Goal: Task Accomplishment & Management: Complete application form

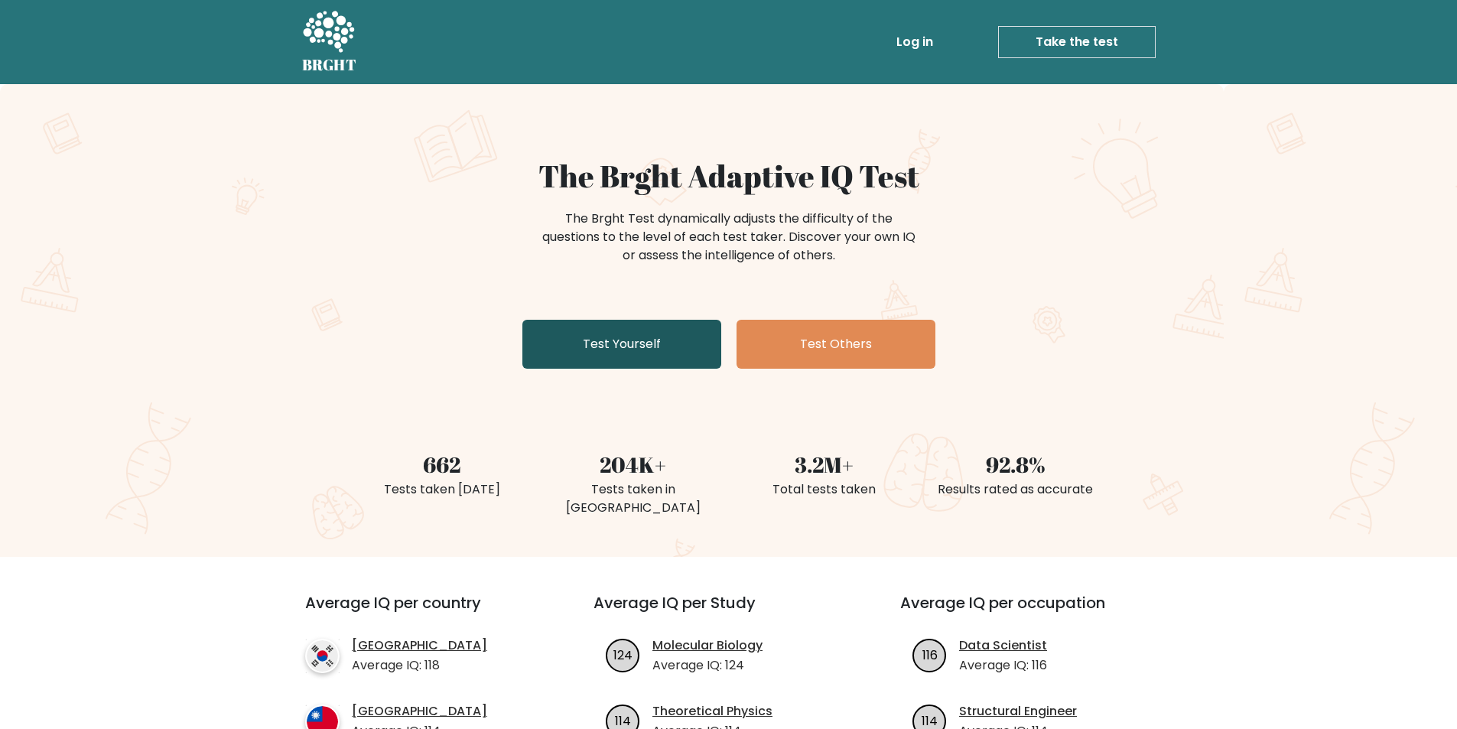
click at [652, 345] on link "Test Yourself" at bounding box center [621, 344] width 199 height 49
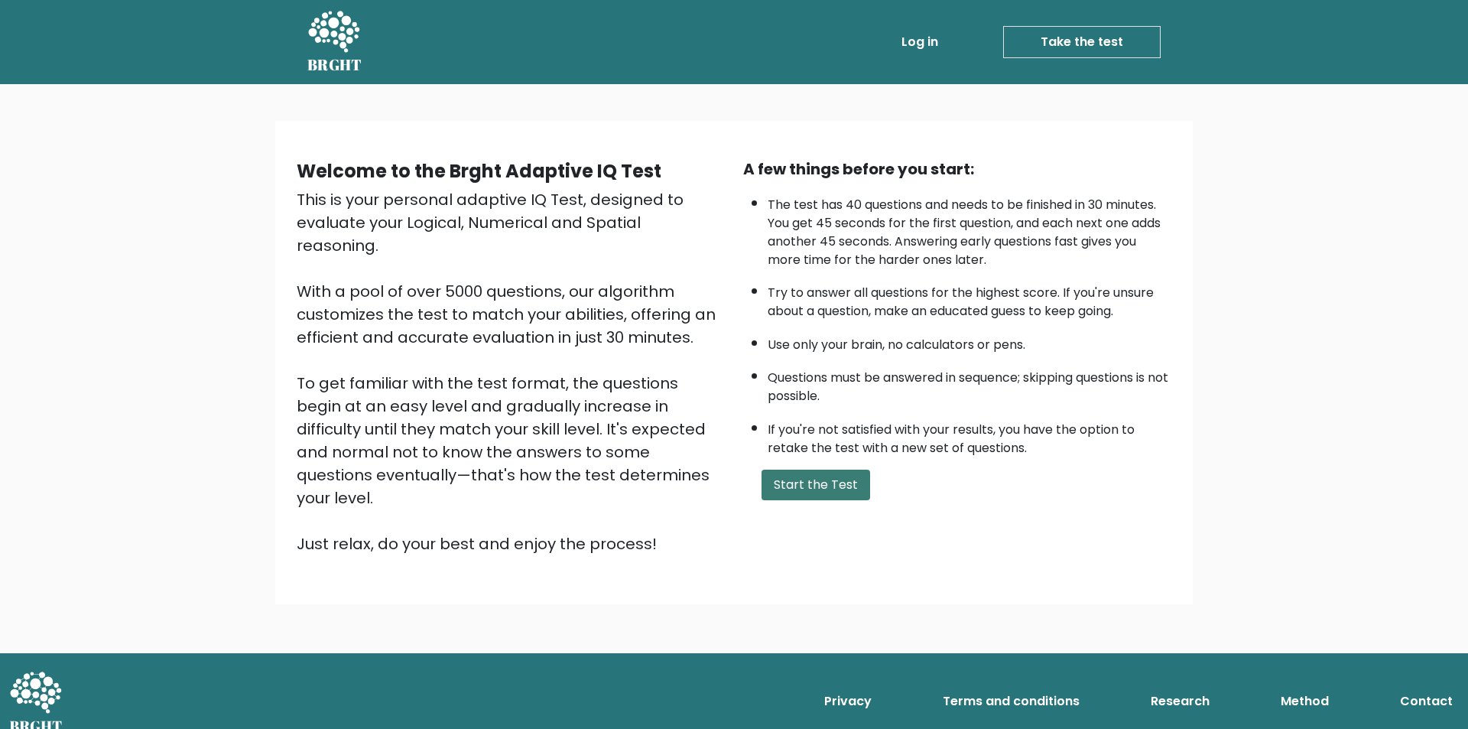
click at [813, 483] on button "Start the Test" at bounding box center [816, 485] width 109 height 31
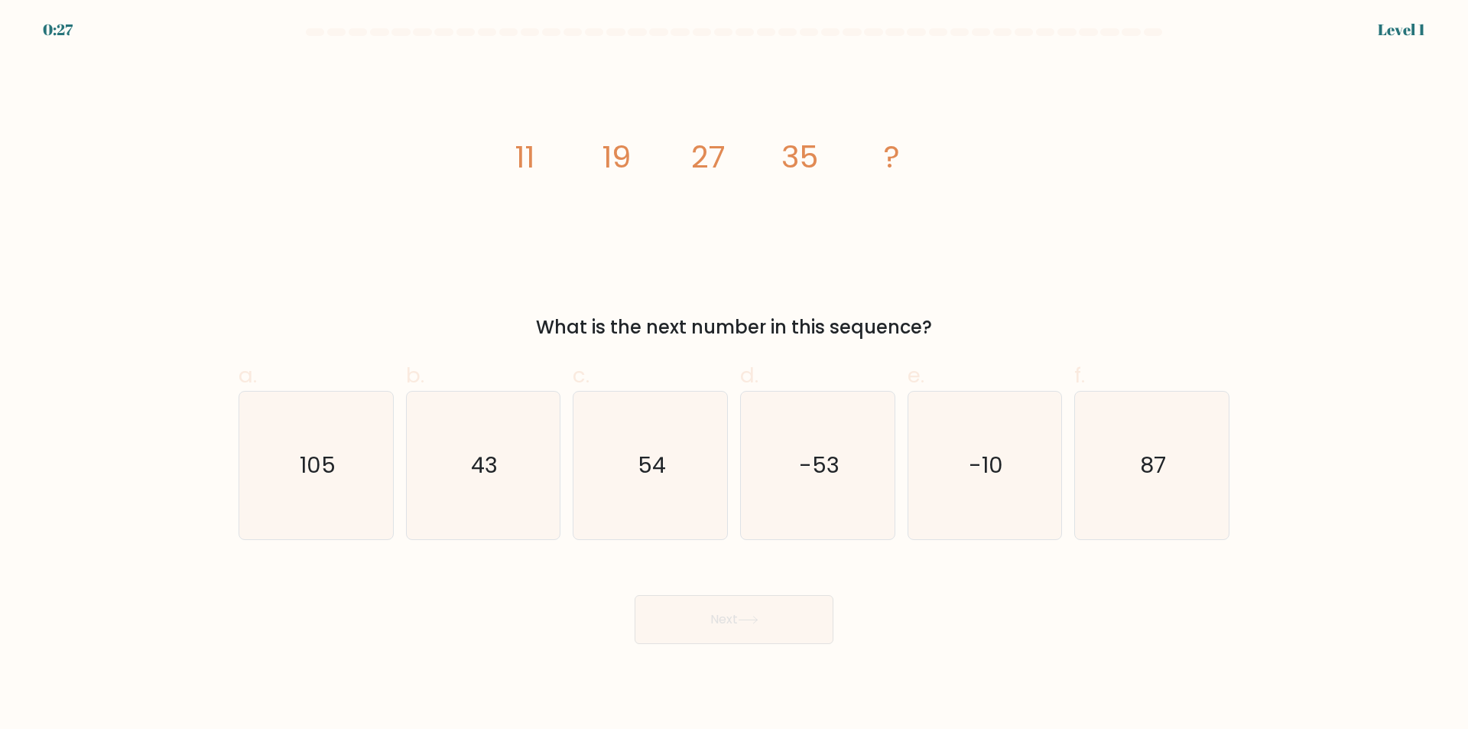
click at [497, 198] on div "image/svg+xml 11 19 27 35 ? What is the next number in this sequence?" at bounding box center [733, 199] width 1009 height 283
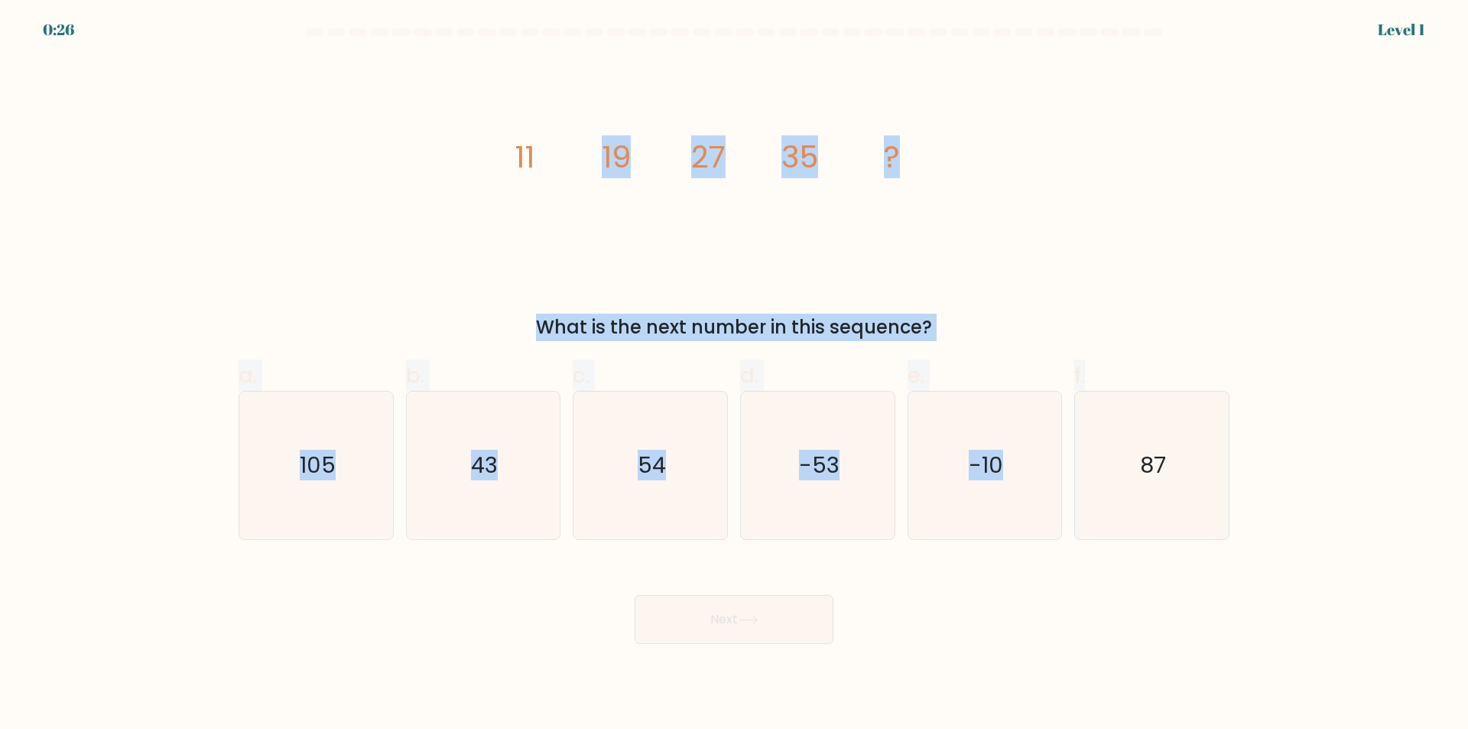
drag, startPoint x: 603, startPoint y: 183, endPoint x: 1099, endPoint y: 351, distance: 524.0
click at [1099, 351] on form at bounding box center [734, 336] width 1468 height 616
click at [618, 151] on tspan "19" at bounding box center [616, 156] width 29 height 43
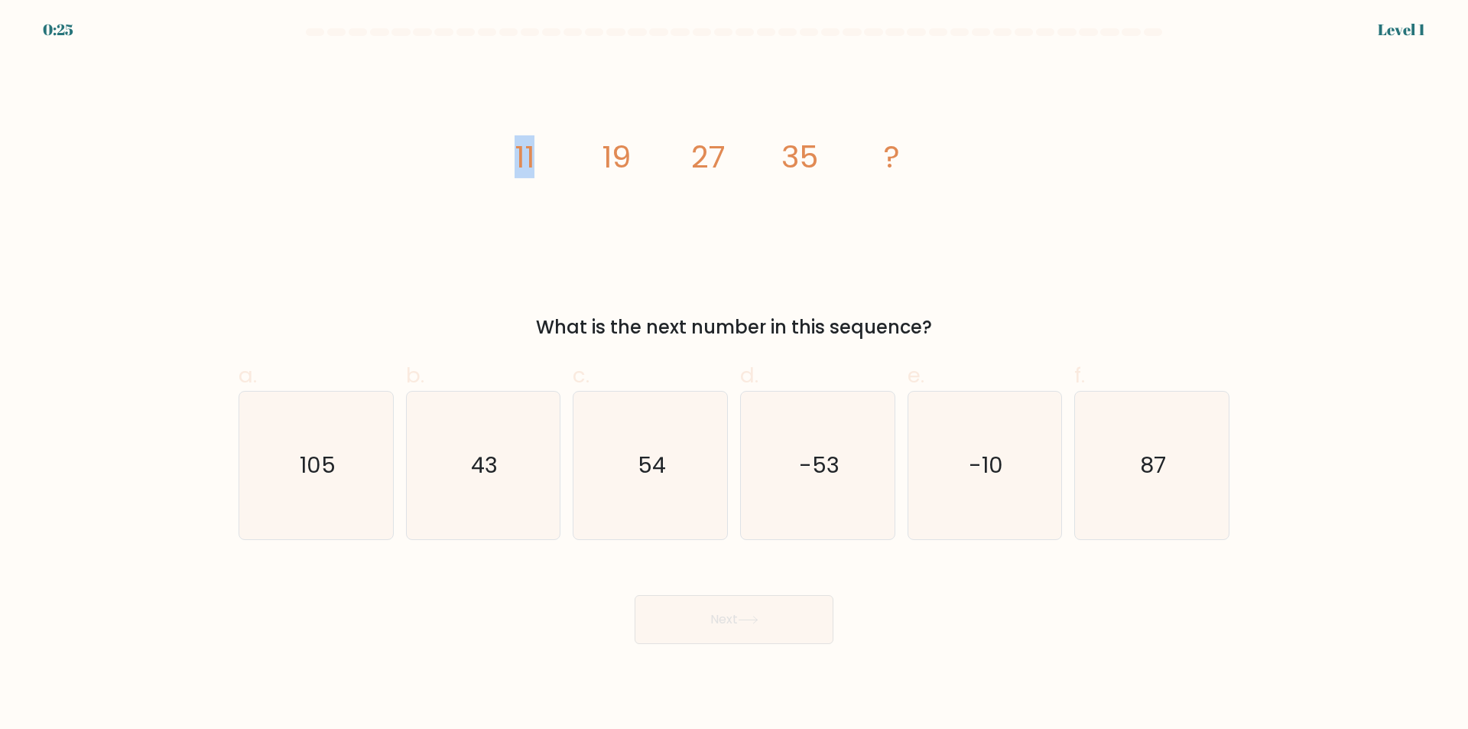
drag, startPoint x: 508, startPoint y: 149, endPoint x: 568, endPoint y: 164, distance: 62.3
click at [568, 164] on icon "image/svg+xml 11 19 27 35 ?" at bounding box center [734, 167] width 459 height 219
click at [698, 250] on icon "image/svg+xml 11 19 27 35 ?" at bounding box center [734, 167] width 459 height 219
drag, startPoint x: 521, startPoint y: 146, endPoint x: 735, endPoint y: 202, distance: 221.3
click at [735, 202] on icon "image/svg+xml 11 19 27 35 ?" at bounding box center [734, 167] width 459 height 219
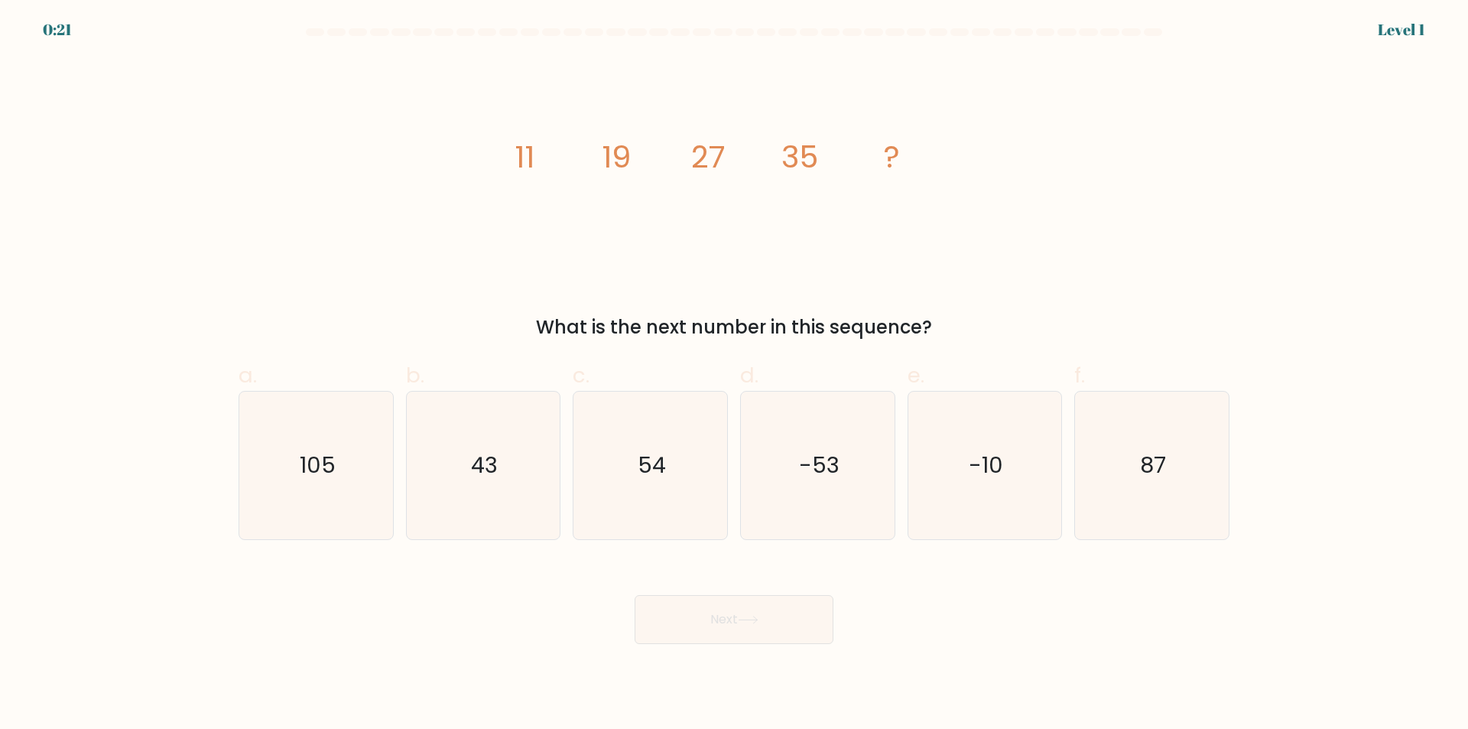
click at [512, 153] on icon "image/svg+xml 11 19 27 35 ?" at bounding box center [734, 167] width 459 height 219
drag, startPoint x: 512, startPoint y: 153, endPoint x: 949, endPoint y: 314, distance: 466.2
click at [949, 314] on div "image/svg+xml 11 19 27 35 ? What is the next number in this sequence?" at bounding box center [733, 199] width 1009 height 283
copy div "11 19 27 35 ? What is the next number in this sequence?"
click at [266, 245] on div "image/svg+xml 11 19 27 35 ? What is the next number in this sequence?" at bounding box center [733, 199] width 1009 height 283
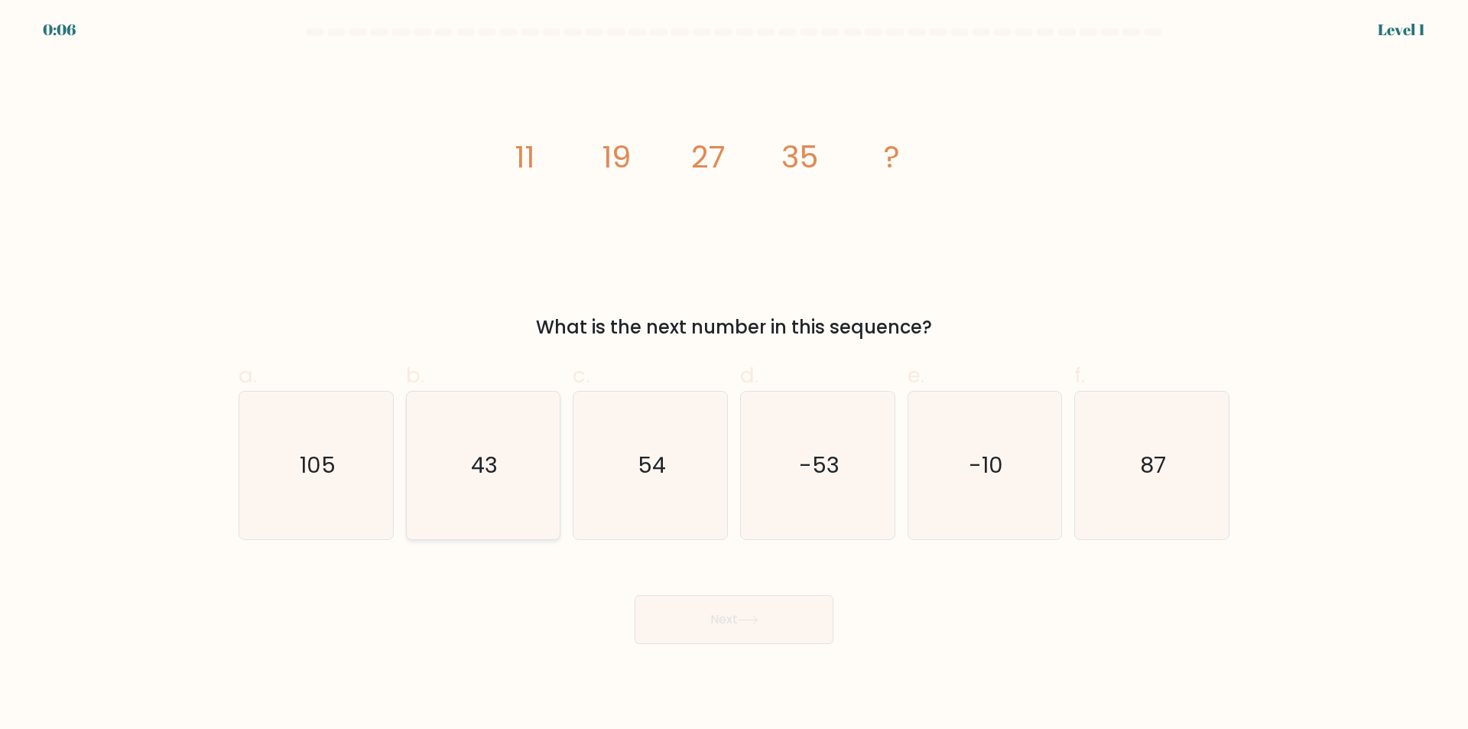
click at [479, 511] on icon "43" at bounding box center [483, 466] width 148 height 148
click at [734, 375] on input "b. 43" at bounding box center [734, 370] width 1 height 10
radio input "true"
click at [699, 655] on body "0:05 Level 1" at bounding box center [734, 364] width 1468 height 729
click at [710, 627] on button "Next" at bounding box center [734, 619] width 199 height 49
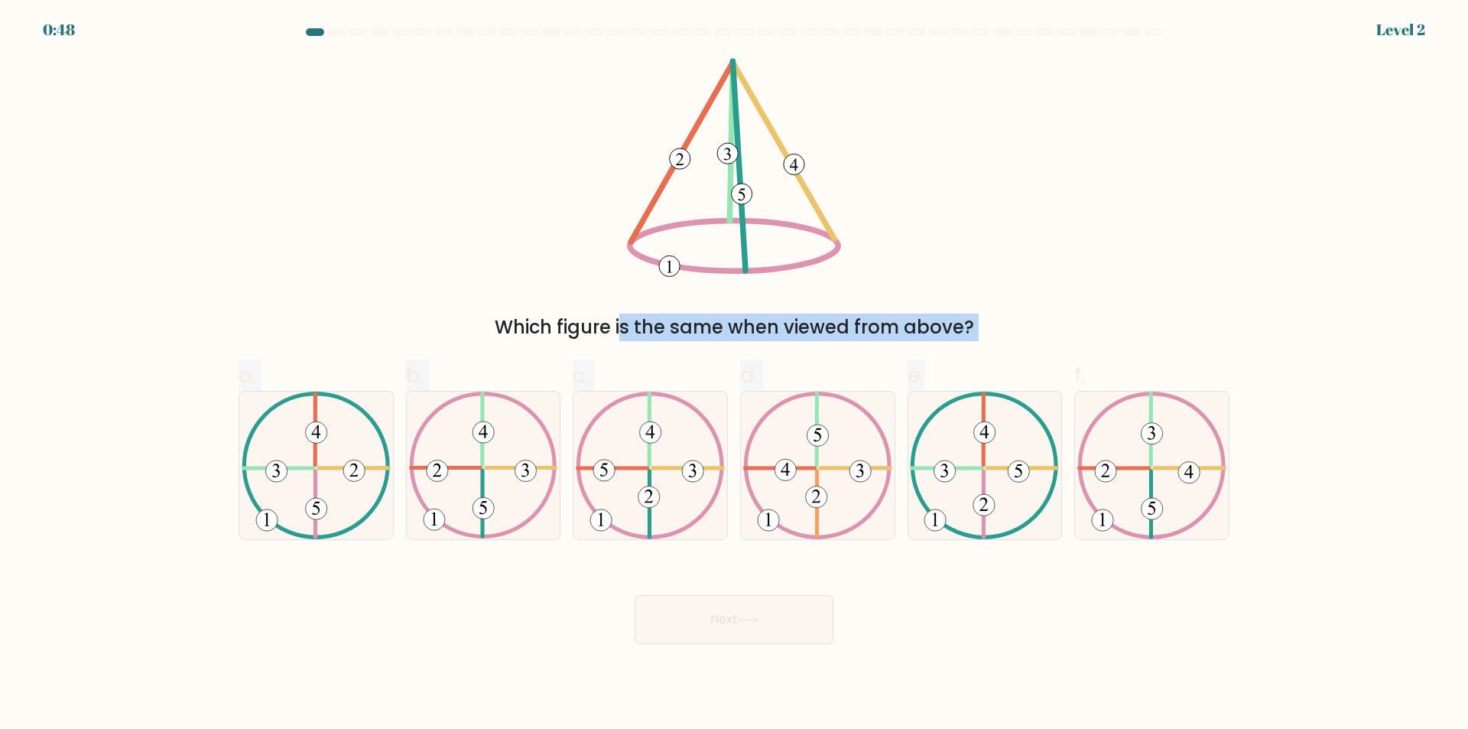
drag, startPoint x: 590, startPoint y: 141, endPoint x: 1031, endPoint y: 341, distance: 483.9
click at [1031, 341] on form at bounding box center [734, 336] width 1468 height 616
click at [89, 310] on form at bounding box center [734, 336] width 1468 height 616
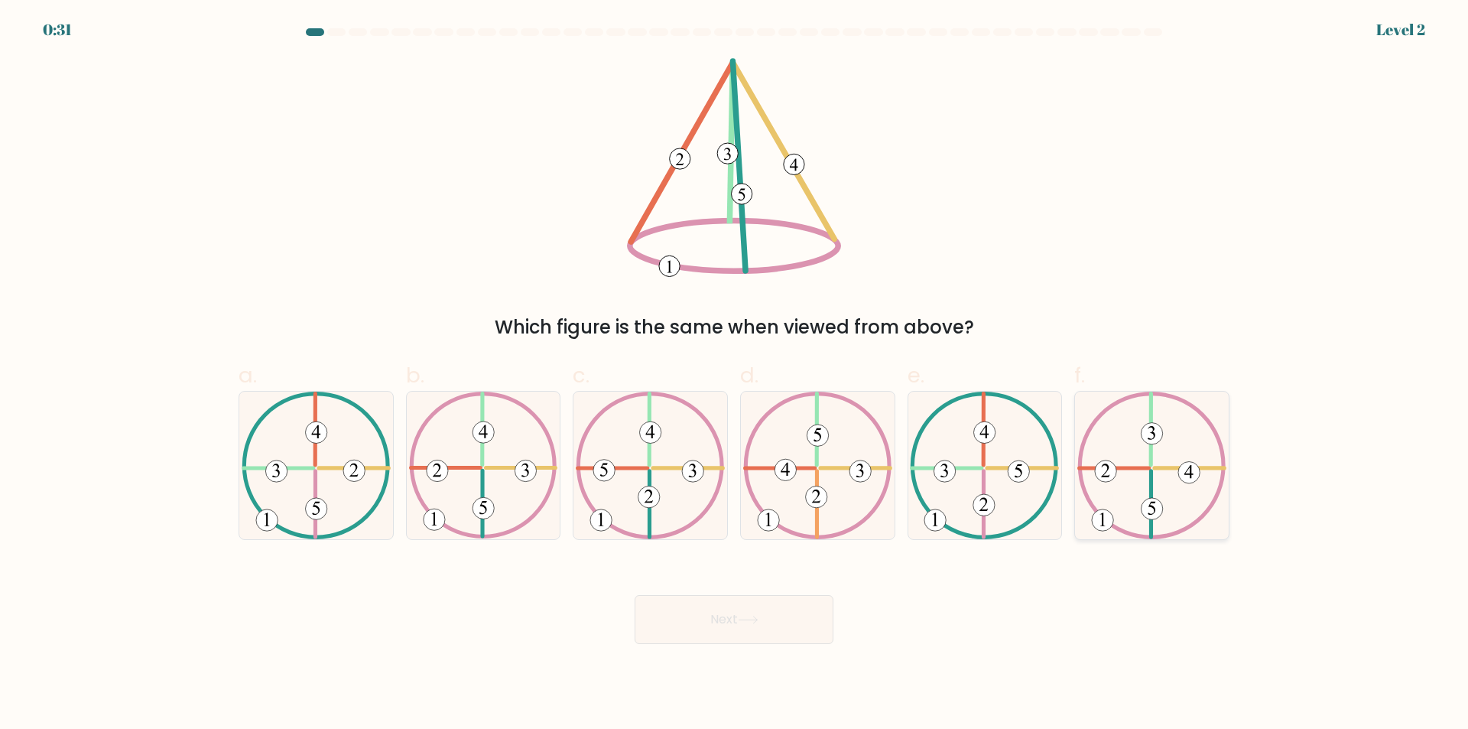
click at [1106, 460] on 494 at bounding box center [1105, 470] width 21 height 21
click at [735, 375] on input "f." at bounding box center [734, 370] width 1 height 10
radio input "true"
click at [691, 606] on button "Next" at bounding box center [734, 619] width 199 height 49
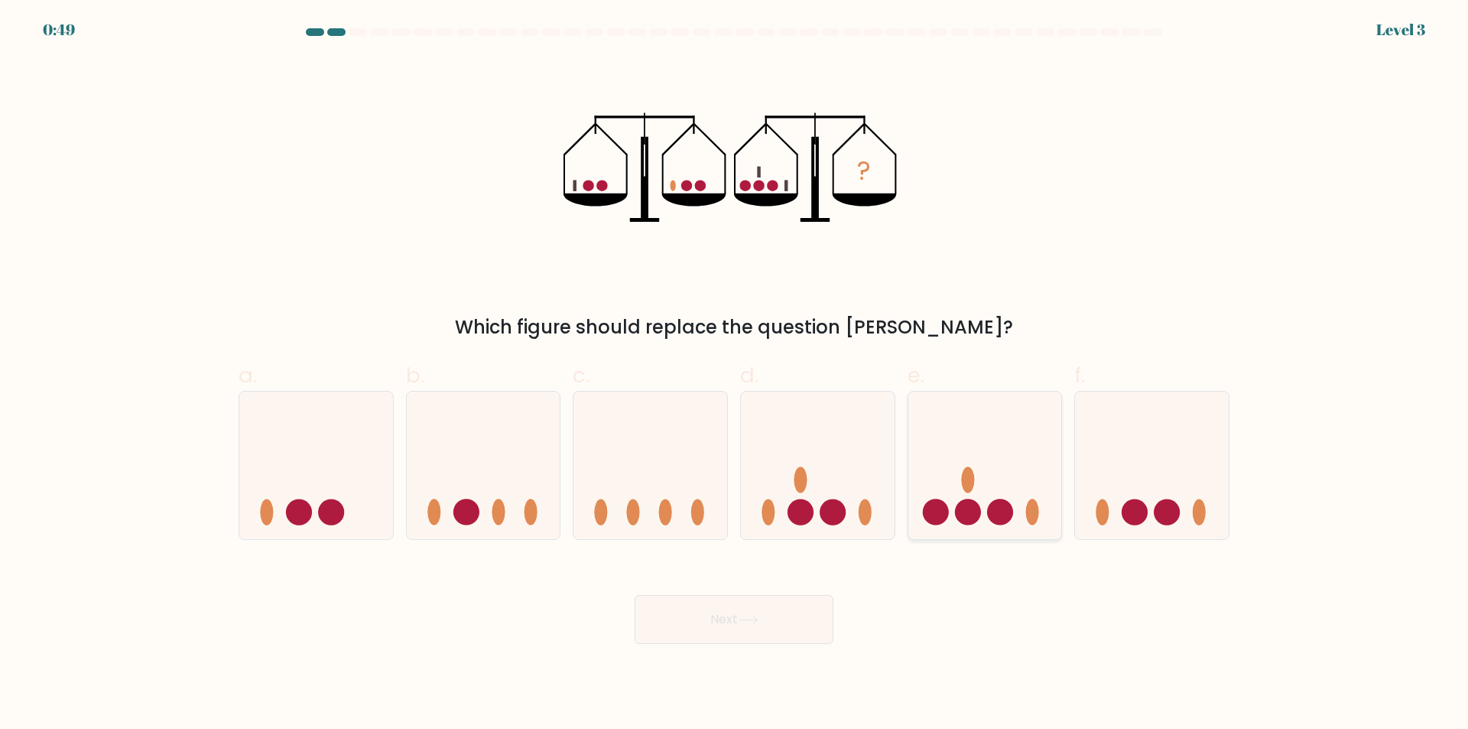
click at [1005, 464] on icon at bounding box center [985, 465] width 154 height 127
click at [735, 375] on input "e." at bounding box center [734, 370] width 1 height 10
radio input "true"
click at [709, 656] on body "0:49 Level 3" at bounding box center [734, 364] width 1468 height 729
click at [706, 620] on button "Next" at bounding box center [734, 619] width 199 height 49
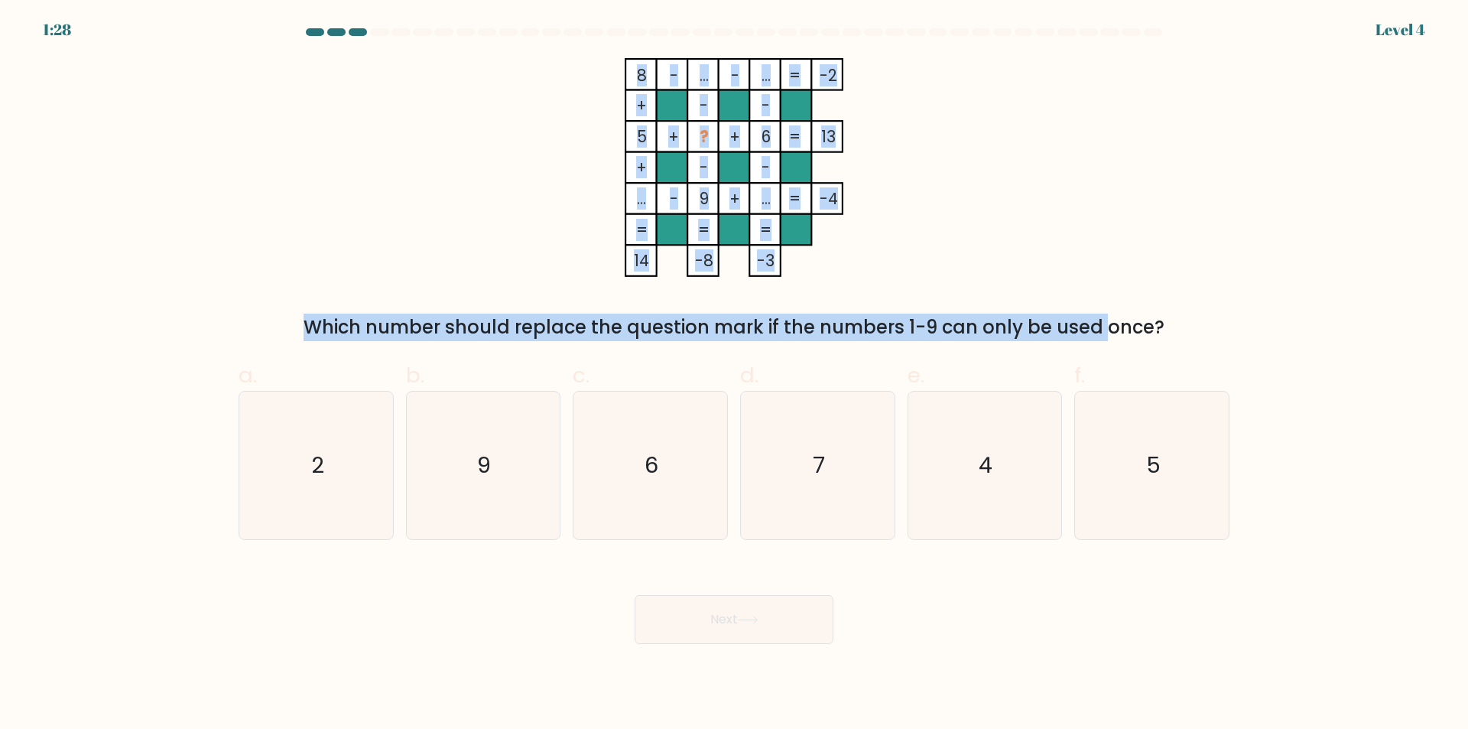
drag, startPoint x: 583, startPoint y: 50, endPoint x: 976, endPoint y: 323, distance: 477.9
click at [976, 323] on form at bounding box center [734, 336] width 1468 height 616
click at [510, 255] on icon "8 - ... - ... -2 + - - 5 + ? + 6 13 + - - ... - 9 + ... = -4 = = = = 14 -8 -3 =" at bounding box center [734, 167] width 459 height 219
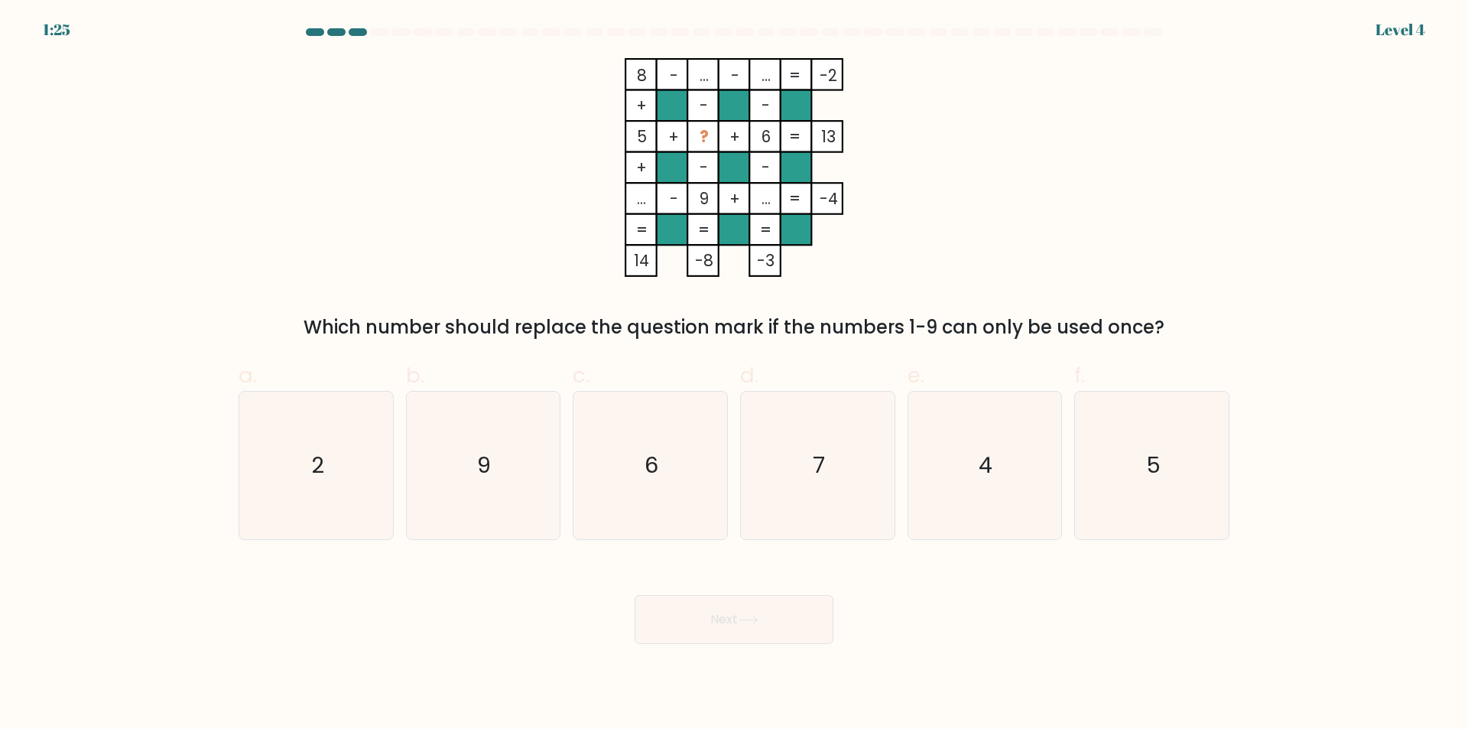
drag, startPoint x: 208, startPoint y: 97, endPoint x: 1253, endPoint y: 312, distance: 1066.4
click at [1253, 312] on form at bounding box center [734, 336] width 1468 height 616
copy div "+ - - 5 + ? + 6 13 + - - ... - 9 + ... = -4 = = = = 14 -8 -3 = Which number sho…"
drag, startPoint x: 437, startPoint y: 75, endPoint x: 459, endPoint y: 75, distance: 22.2
click at [437, 75] on div "8 - ... - ... -2 + - - 5 + ? + 6 13 + - - ... - 9 + ... = -4 = = = = 14 -8 -3 =…" at bounding box center [733, 199] width 1009 height 283
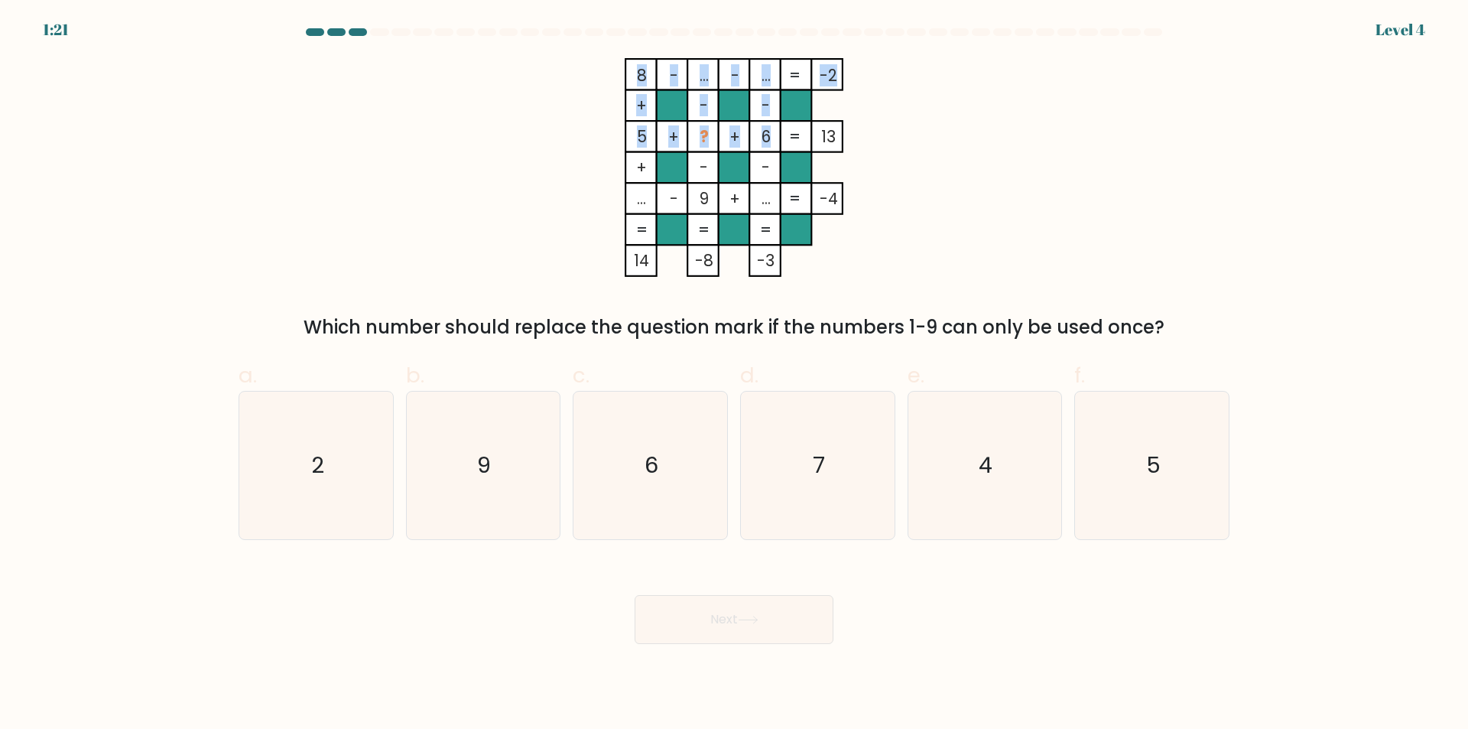
drag, startPoint x: 632, startPoint y: 75, endPoint x: 817, endPoint y: 109, distance: 188.1
click at [817, 109] on icon "8 - ... - ... -2 + - - 5 + ? + 6 13 + - - ... - 9 + ... = -4 = = = = 14 -8 -3 =" at bounding box center [734, 167] width 459 height 219
drag, startPoint x: 682, startPoint y: 93, endPoint x: 655, endPoint y: 67, distance: 37.3
click at [681, 92] on rect at bounding box center [672, 105] width 31 height 31
drag, startPoint x: 638, startPoint y: 71, endPoint x: 1162, endPoint y: 314, distance: 578.2
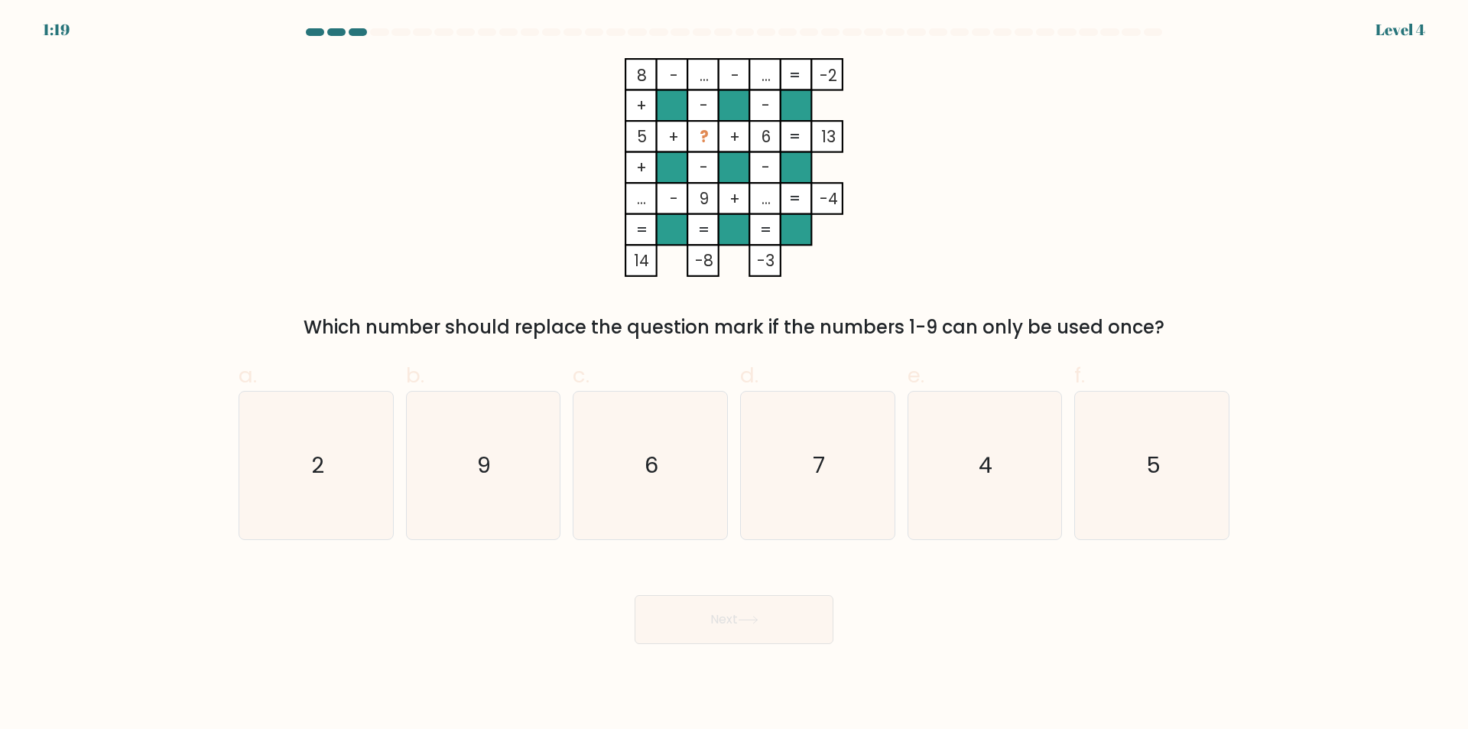
click at [1162, 314] on div "8 - ... - ... -2 + - - 5 + ? + 6 13 + - - ... - 9 + ... = -4 = = = = 14 -8 -3 =…" at bounding box center [733, 199] width 1009 height 283
copy div "8 - ... - ... -2 + - - 5 + ? + 6 13 + - - ... - 9 + ... = -4 = = = = 14 -8 -3 =…"
click at [112, 193] on form at bounding box center [734, 336] width 1468 height 616
drag, startPoint x: 167, startPoint y: 204, endPoint x: 168, endPoint y: 263, distance: 58.9
click at [167, 204] on form at bounding box center [734, 336] width 1468 height 616
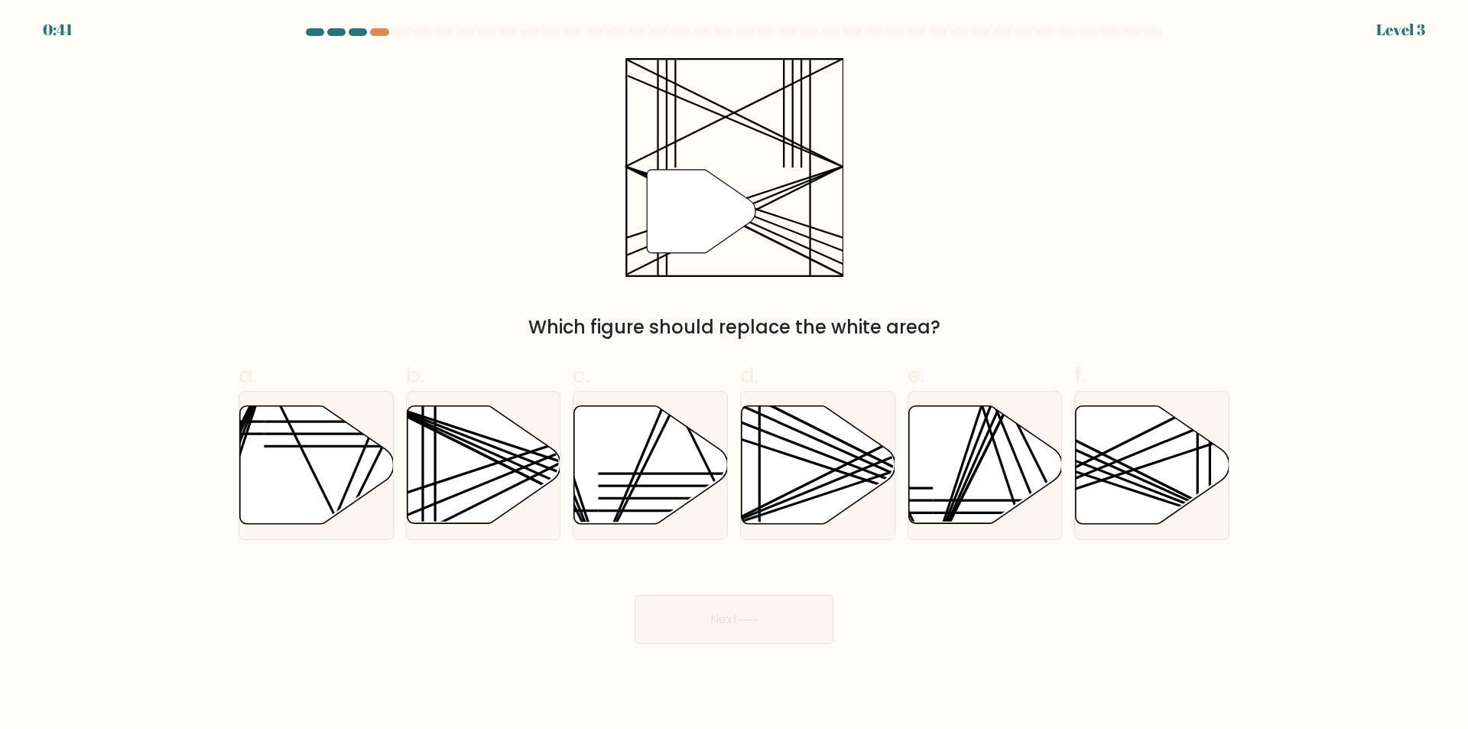
click at [0, 259] on form at bounding box center [734, 336] width 1468 height 616
click at [255, 606] on div "Next" at bounding box center [733, 601] width 1009 height 86
click at [790, 479] on icon at bounding box center [819, 465] width 154 height 118
click at [735, 375] on input "d." at bounding box center [734, 370] width 1 height 10
radio input "true"
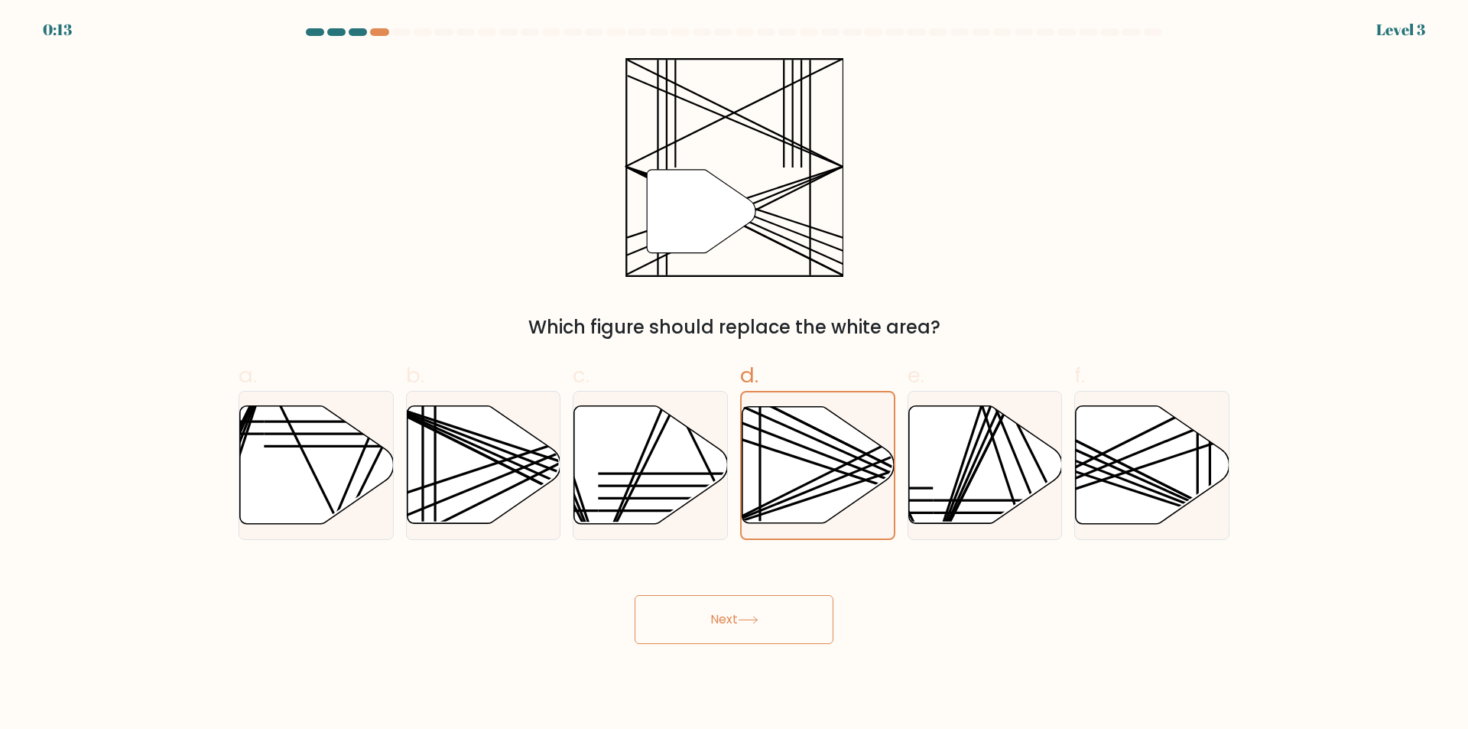
click at [745, 612] on button "Next" at bounding box center [734, 619] width 199 height 49
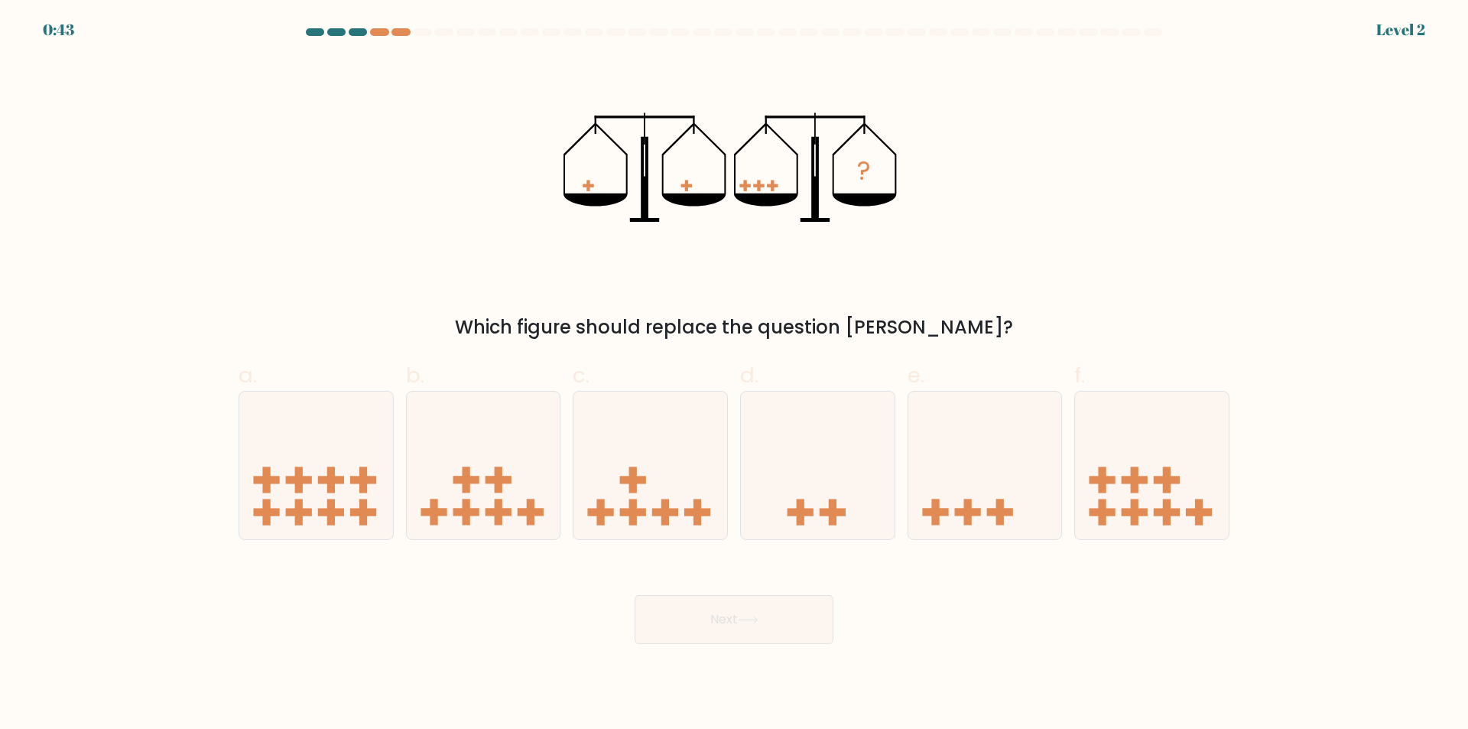
click at [171, 244] on form at bounding box center [734, 336] width 1468 height 616
click at [71, 182] on form at bounding box center [734, 336] width 1468 height 616
click at [1019, 447] on icon at bounding box center [985, 465] width 154 height 127
click at [735, 375] on input "e." at bounding box center [734, 370] width 1 height 10
radio input "true"
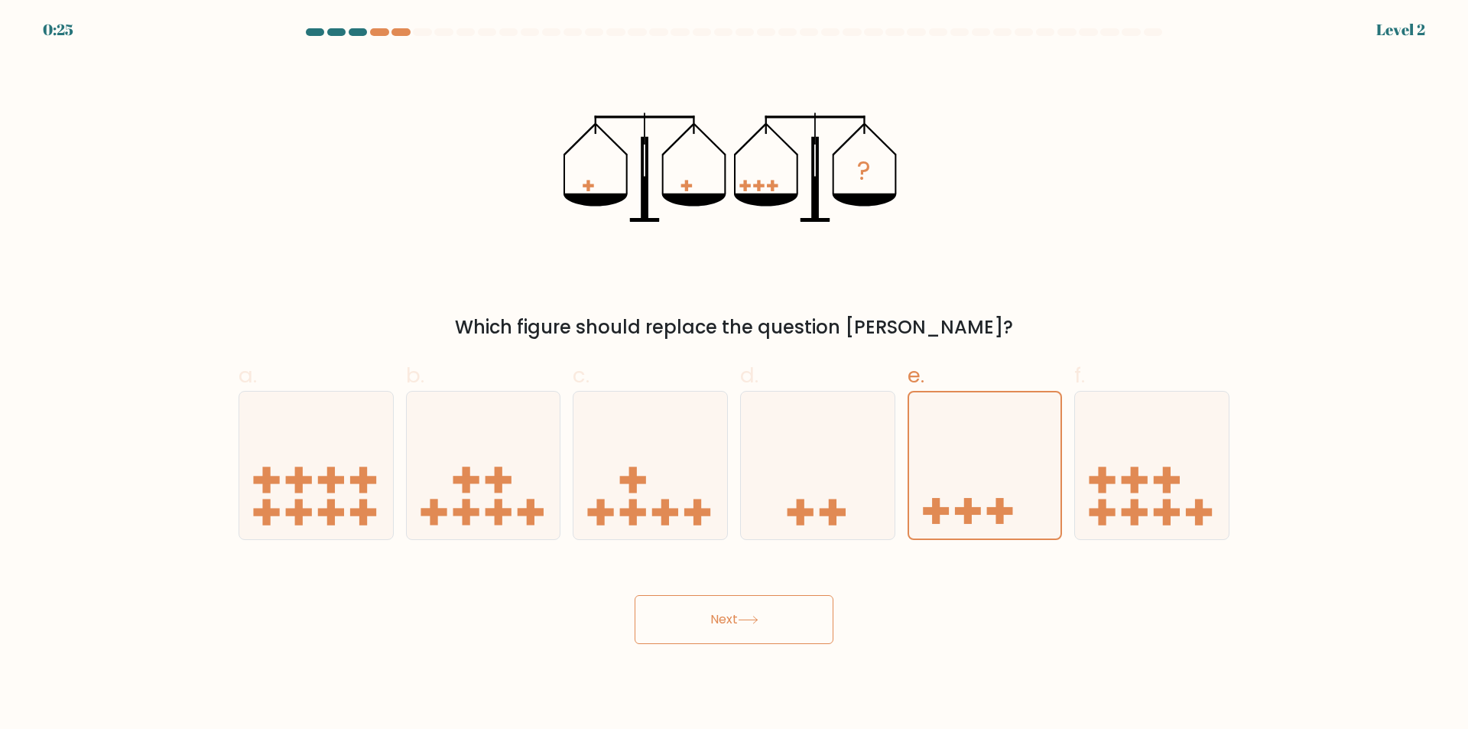
click at [729, 611] on button "Next" at bounding box center [734, 619] width 199 height 49
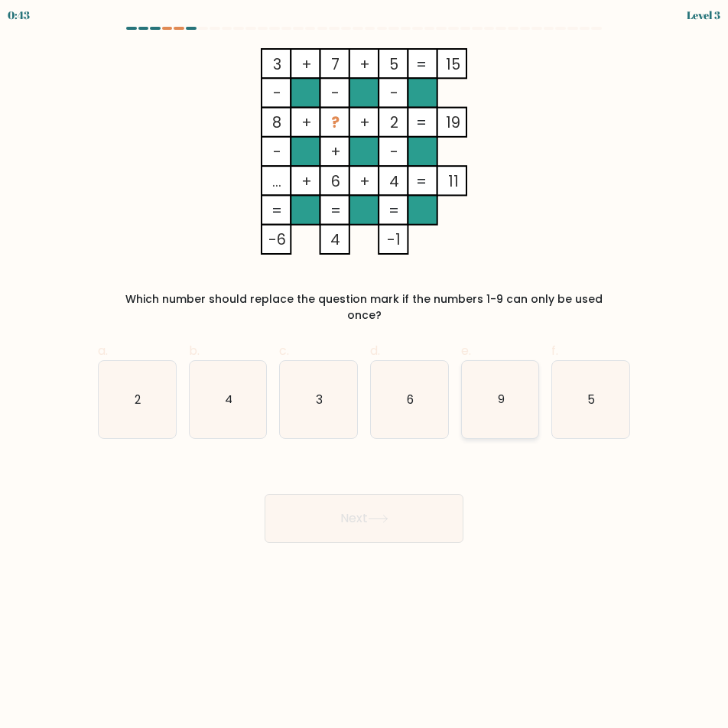
click at [487, 403] on icon "9" at bounding box center [500, 399] width 77 height 77
click at [365, 374] on input "e. 9" at bounding box center [364, 369] width 1 height 10
radio input "true"
click at [442, 505] on button "Next" at bounding box center [364, 518] width 199 height 49
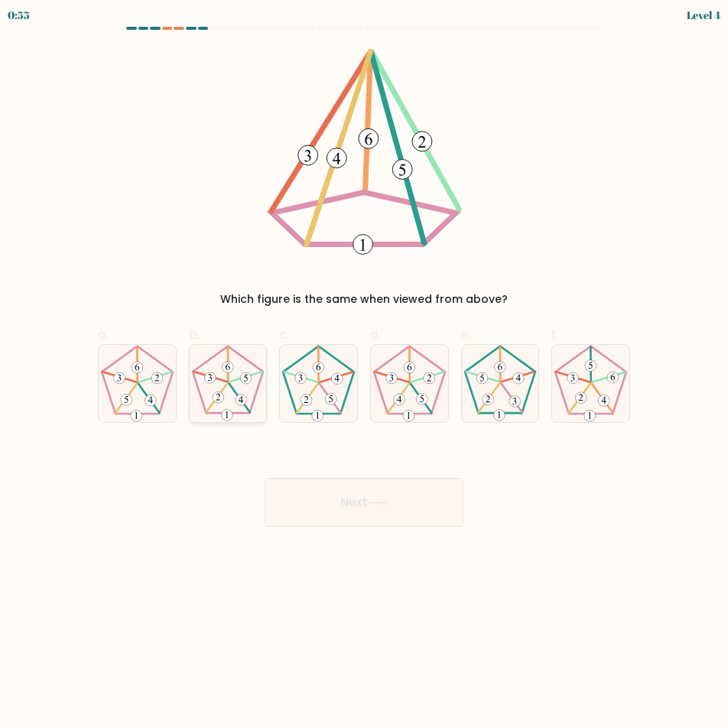
drag, startPoint x: 211, startPoint y: 372, endPoint x: 220, endPoint y: 379, distance: 11.9
click at [211, 372] on icon at bounding box center [228, 383] width 77 height 77
click at [364, 372] on input "b." at bounding box center [364, 369] width 1 height 10
radio input "true"
click at [361, 510] on button "Next" at bounding box center [364, 502] width 199 height 49
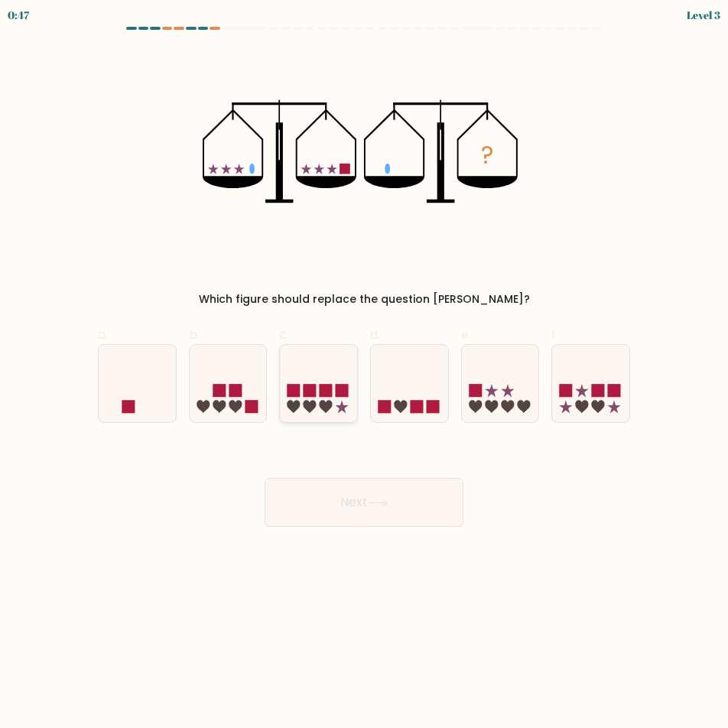
click at [325, 399] on icon at bounding box center [318, 383] width 77 height 63
click at [364, 374] on input "c." at bounding box center [364, 369] width 1 height 10
radio input "true"
click at [143, 419] on div at bounding box center [137, 383] width 79 height 79
click at [364, 374] on input "a." at bounding box center [364, 369] width 1 height 10
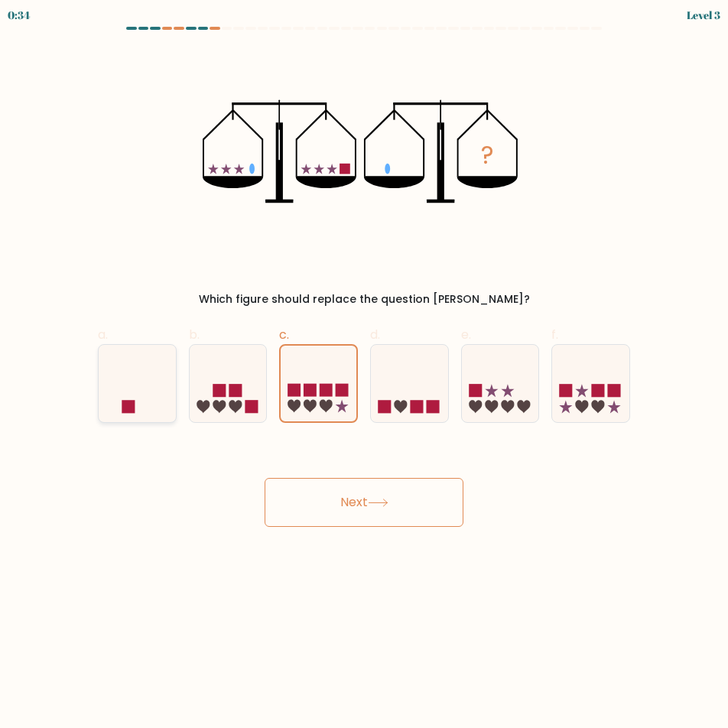
radio input "true"
click at [334, 514] on button "Next" at bounding box center [364, 502] width 199 height 49
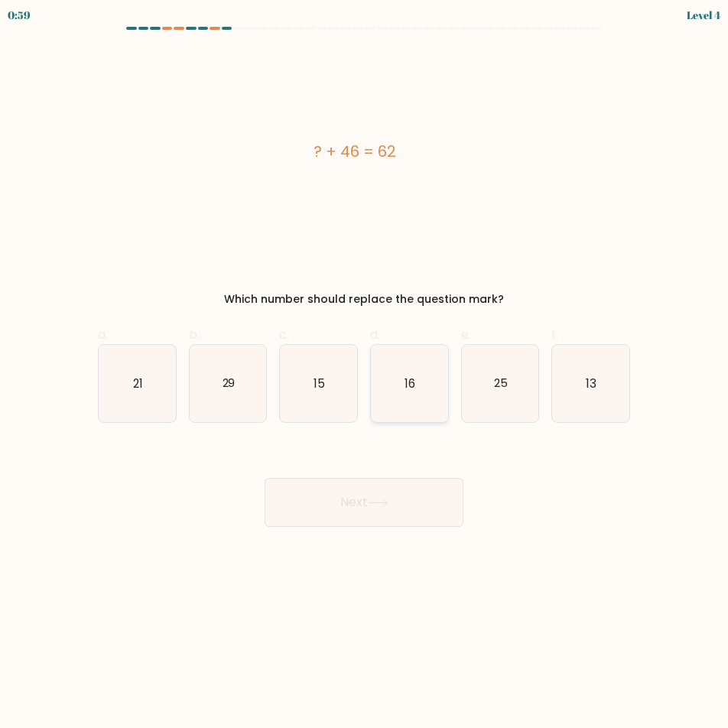
click at [414, 414] on icon "16" at bounding box center [409, 383] width 77 height 77
click at [365, 374] on input "d. 16" at bounding box center [364, 369] width 1 height 10
radio input "true"
click at [421, 509] on button "Next" at bounding box center [364, 502] width 199 height 49
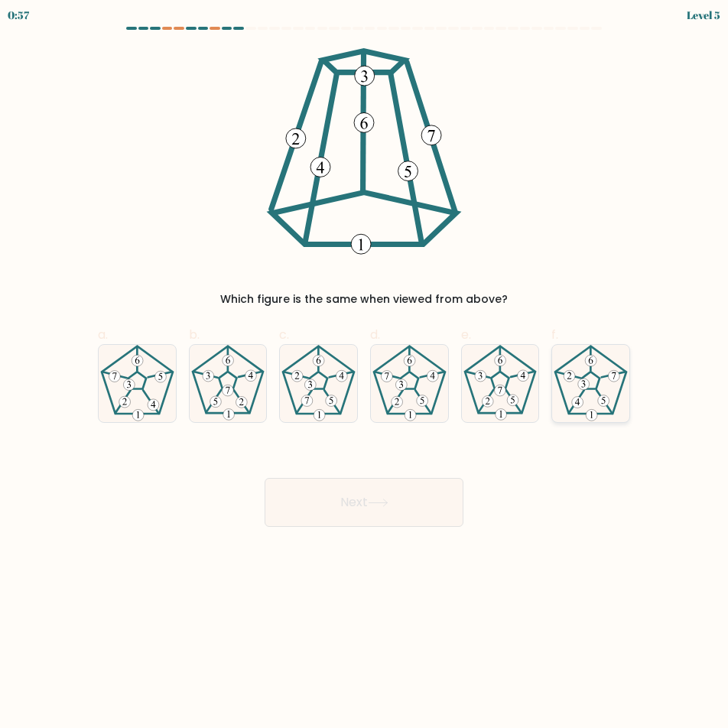
click at [586, 416] on icon at bounding box center [590, 383] width 77 height 77
click at [365, 374] on input "f." at bounding box center [364, 369] width 1 height 10
radio input "true"
click at [367, 522] on button "Next" at bounding box center [364, 502] width 199 height 49
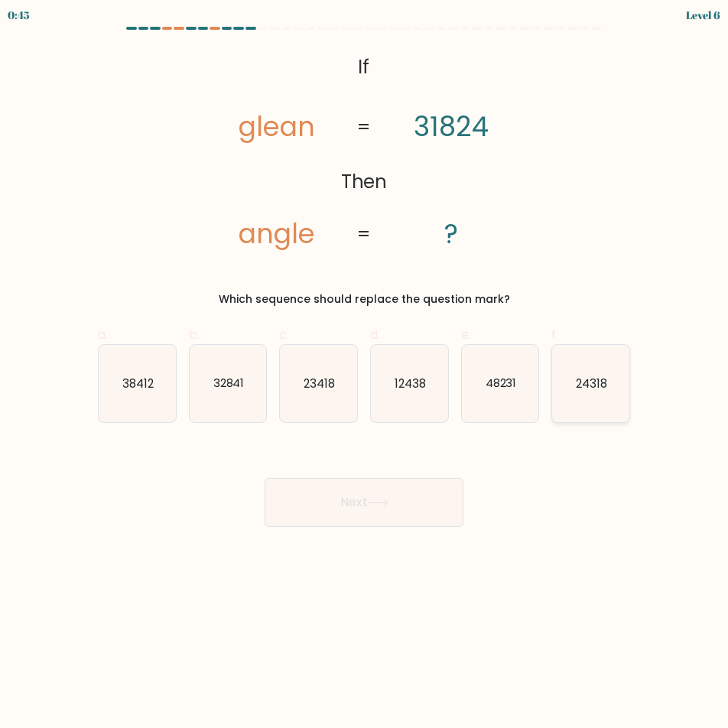
click at [613, 369] on icon "24318" at bounding box center [590, 383] width 77 height 77
click at [365, 369] on input "f. 24318" at bounding box center [364, 369] width 1 height 10
radio input "true"
click at [402, 494] on button "Next" at bounding box center [364, 502] width 199 height 49
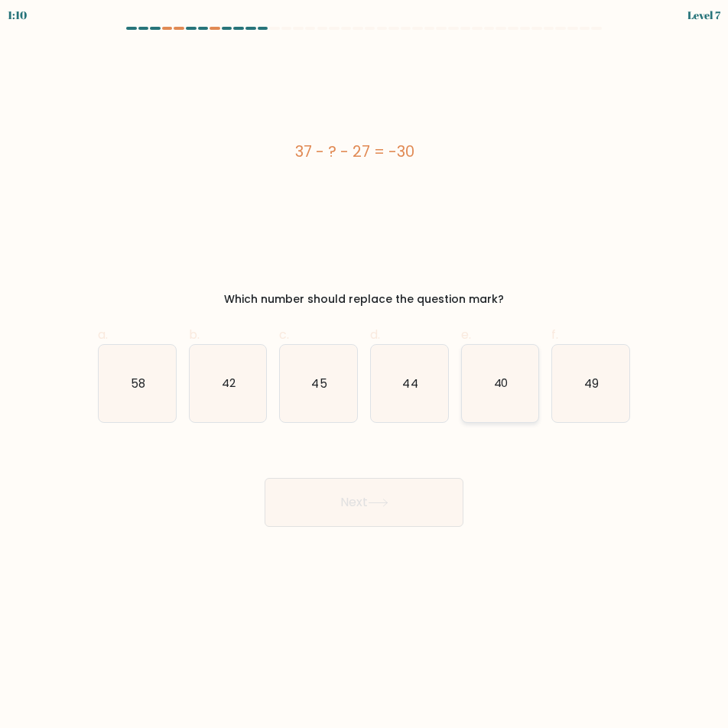
click at [538, 363] on icon "40" at bounding box center [500, 383] width 77 height 77
click at [365, 364] on input "e. 40" at bounding box center [364, 369] width 1 height 10
radio input "true"
click at [369, 517] on button "Next" at bounding box center [364, 502] width 199 height 49
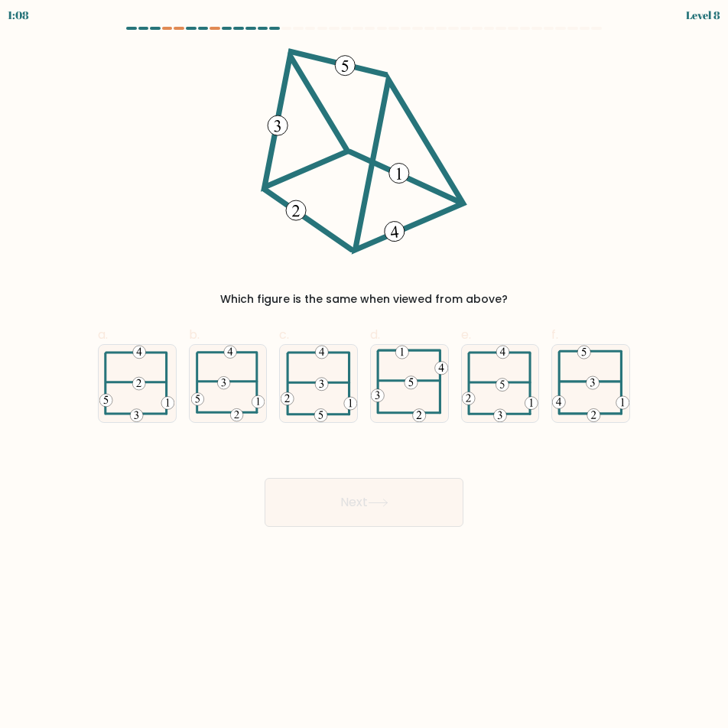
click at [436, 498] on button "Next" at bounding box center [364, 502] width 199 height 49
click at [167, 564] on body "1:52 Level 8" at bounding box center [364, 364] width 728 height 728
click at [435, 385] on icon at bounding box center [409, 383] width 77 height 77
click at [365, 374] on input "d." at bounding box center [364, 369] width 1 height 10
radio input "true"
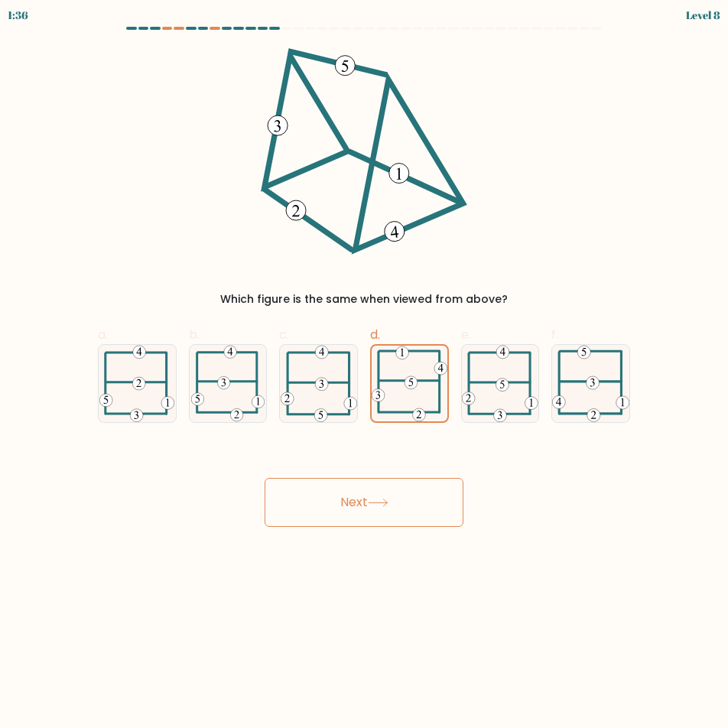
click at [440, 508] on button "Next" at bounding box center [364, 502] width 199 height 49
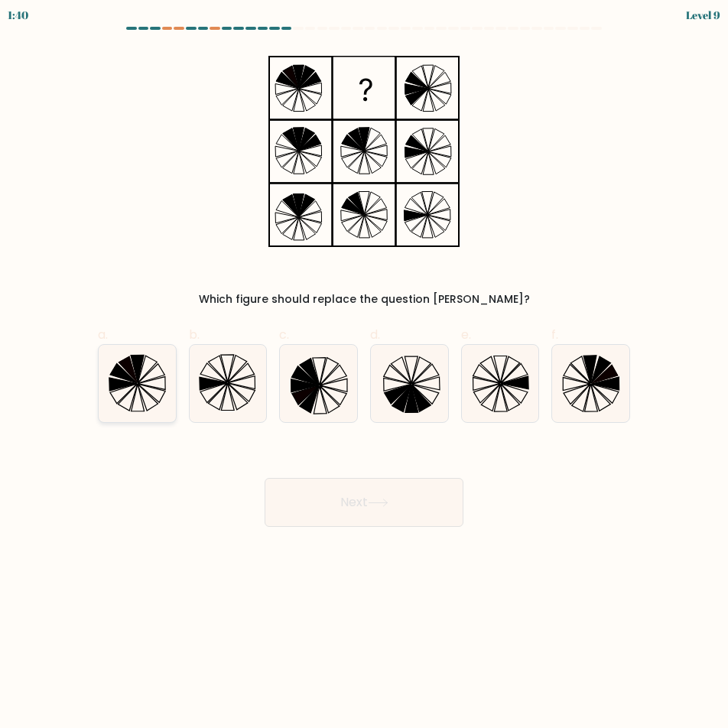
click at [158, 369] on icon at bounding box center [137, 383] width 77 height 77
click at [364, 369] on input "a." at bounding box center [364, 369] width 1 height 10
radio input "true"
click at [360, 493] on button "Next" at bounding box center [364, 502] width 199 height 49
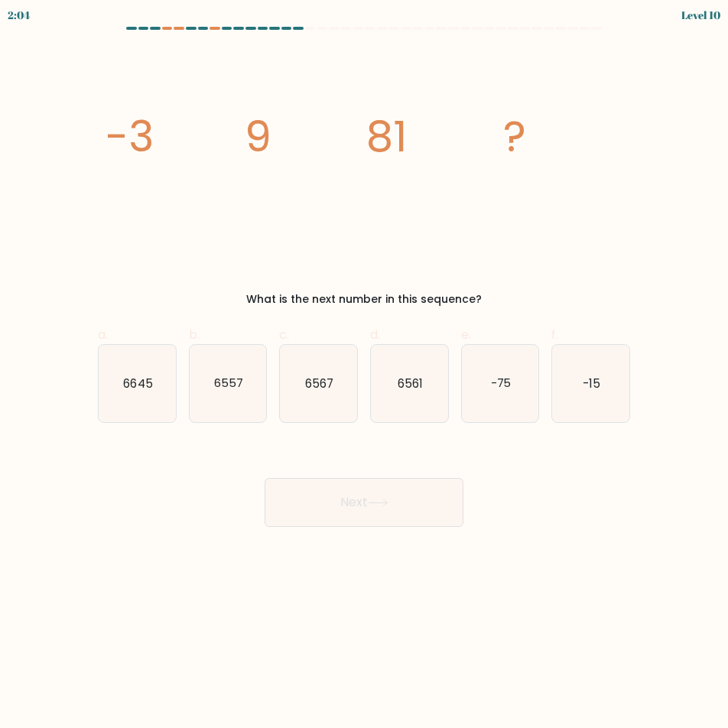
drag, startPoint x: 418, startPoint y: 412, endPoint x: 415, endPoint y: 441, distance: 29.2
click at [418, 412] on icon "6561" at bounding box center [409, 383] width 77 height 77
click at [365, 374] on input "d. 6561" at bounding box center [364, 369] width 1 height 10
radio input "true"
click at [414, 483] on button "Next" at bounding box center [364, 502] width 199 height 49
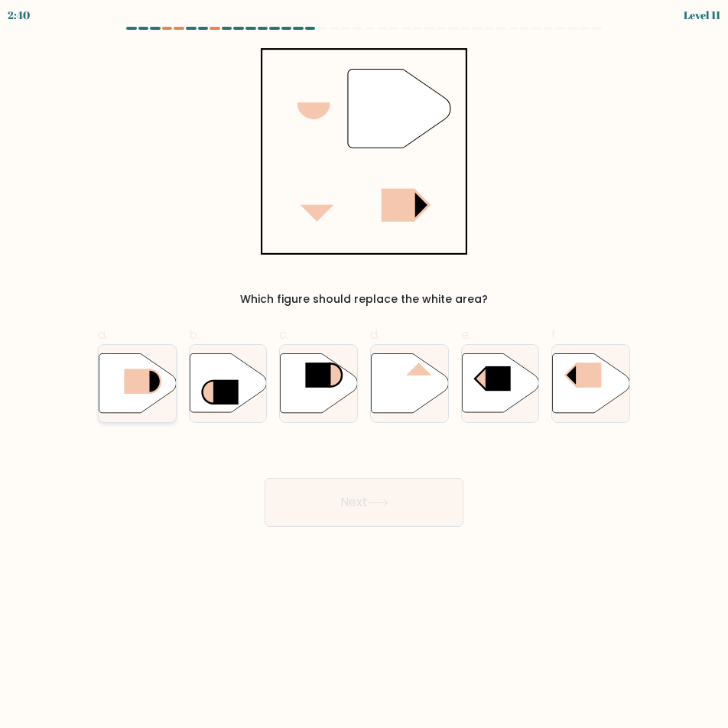
click at [136, 405] on icon at bounding box center [137, 382] width 77 height 59
click at [364, 374] on input "a." at bounding box center [364, 369] width 1 height 10
radio input "true"
click at [336, 512] on button "Next" at bounding box center [364, 502] width 199 height 49
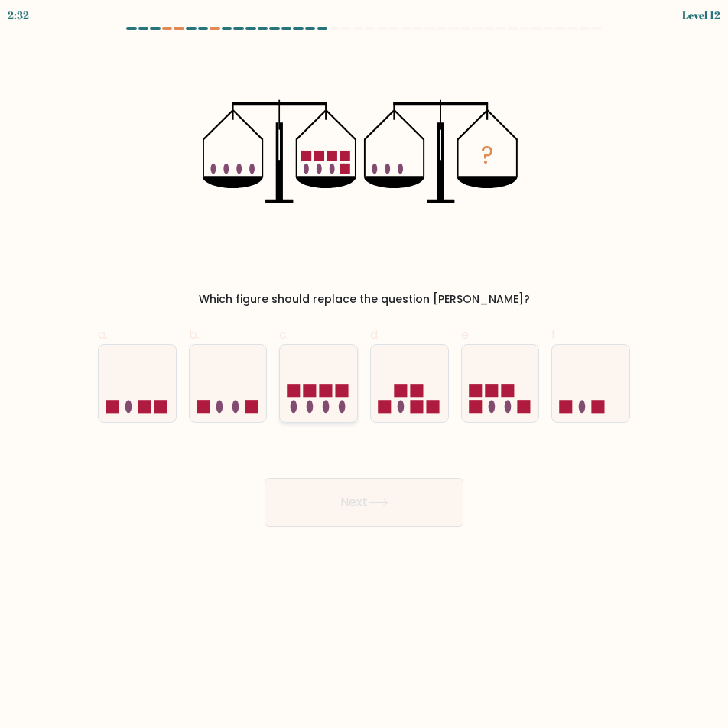
click at [330, 407] on icon at bounding box center [318, 383] width 77 height 63
click at [364, 374] on input "c." at bounding box center [364, 369] width 1 height 10
radio input "true"
click at [394, 499] on button "Next" at bounding box center [364, 502] width 199 height 49
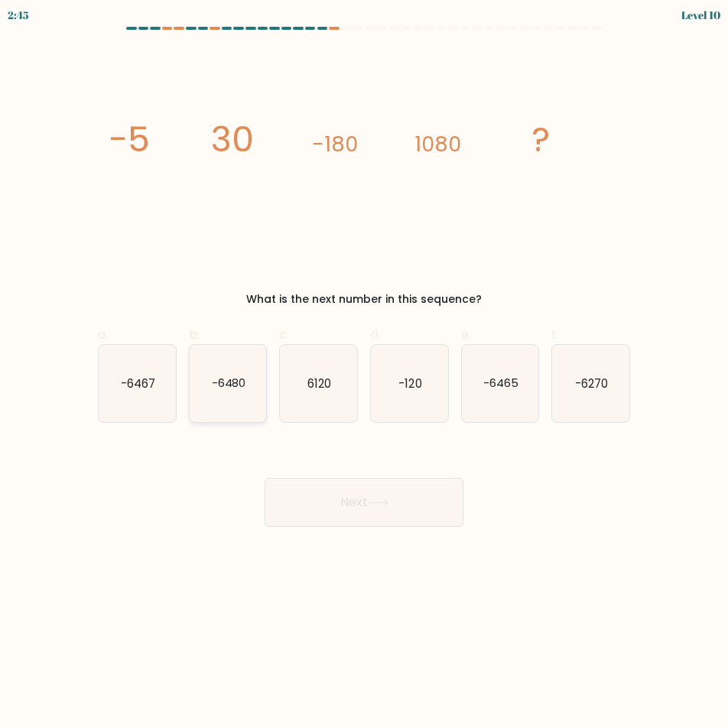
click at [219, 365] on icon "-6480" at bounding box center [228, 383] width 77 height 77
click at [377, 528] on body "2:45 Level 10" at bounding box center [364, 364] width 728 height 728
click at [241, 419] on icon "-6480" at bounding box center [228, 383] width 77 height 77
click at [364, 374] on input "b. -6480" at bounding box center [364, 369] width 1 height 10
radio input "true"
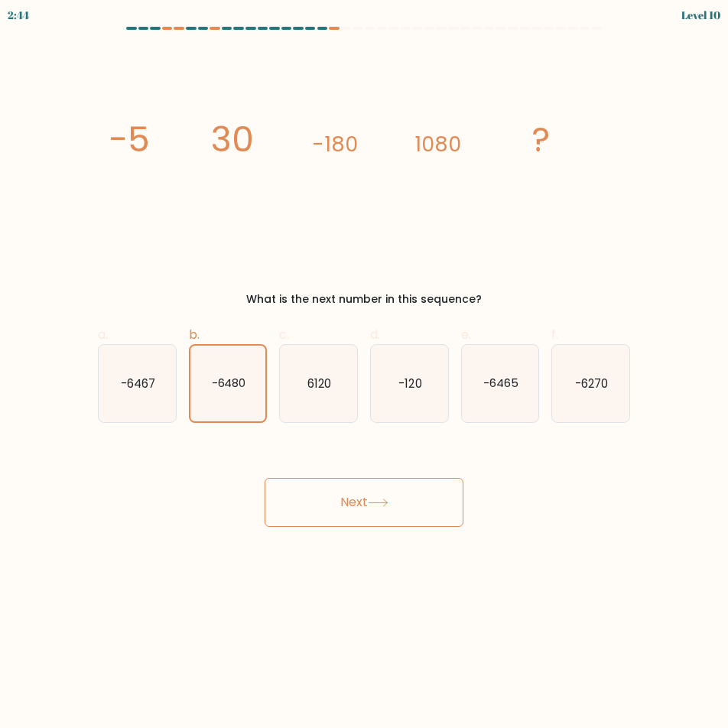
click at [311, 507] on button "Next" at bounding box center [364, 502] width 199 height 49
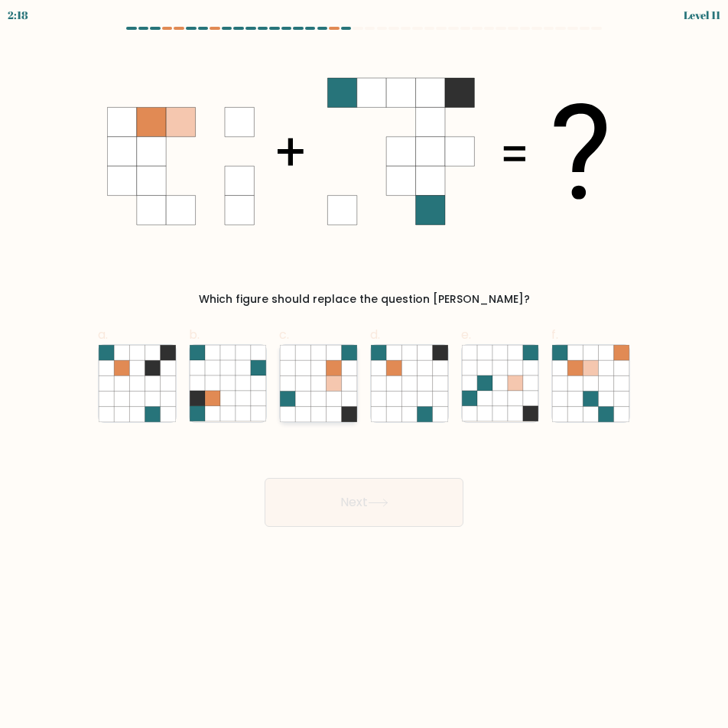
click at [330, 397] on icon at bounding box center [334, 398] width 15 height 15
click at [364, 374] on input "c." at bounding box center [364, 369] width 1 height 10
radio input "true"
click at [393, 495] on button "Next" at bounding box center [364, 502] width 199 height 49
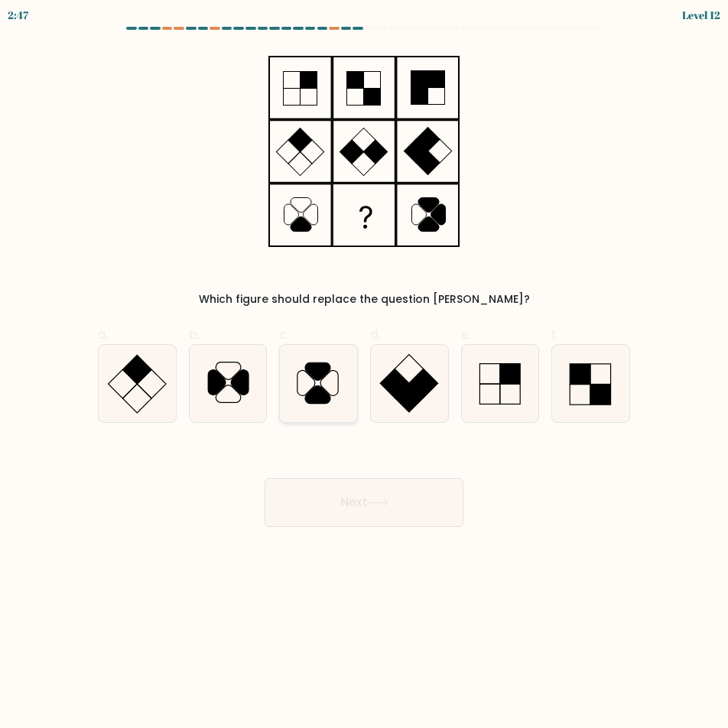
click at [343, 407] on icon at bounding box center [318, 383] width 77 height 77
click at [364, 374] on input "c." at bounding box center [364, 369] width 1 height 10
radio input "true"
click at [374, 522] on button "Next" at bounding box center [364, 502] width 199 height 49
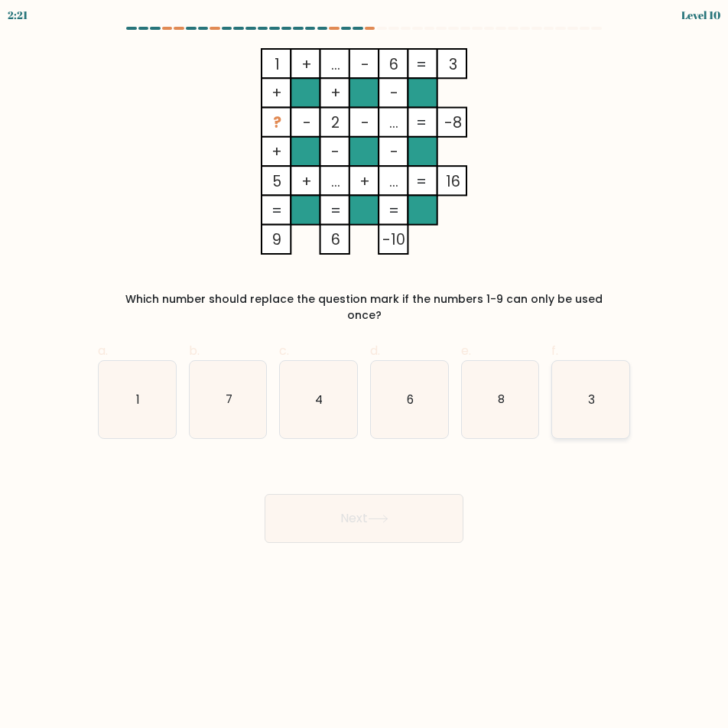
click at [626, 392] on icon "3" at bounding box center [590, 399] width 77 height 77
click at [365, 374] on input "f. 3" at bounding box center [364, 369] width 1 height 10
radio input "true"
click at [399, 517] on button "Next" at bounding box center [364, 518] width 199 height 49
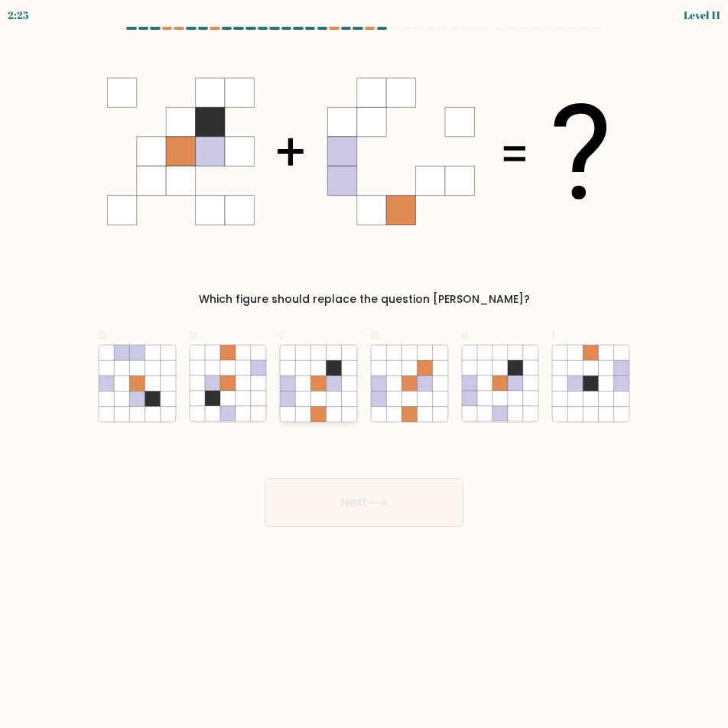
click at [310, 411] on icon at bounding box center [303, 413] width 15 height 15
click at [364, 374] on input "c." at bounding box center [364, 369] width 1 height 10
radio input "true"
click at [367, 514] on button "Next" at bounding box center [364, 502] width 199 height 49
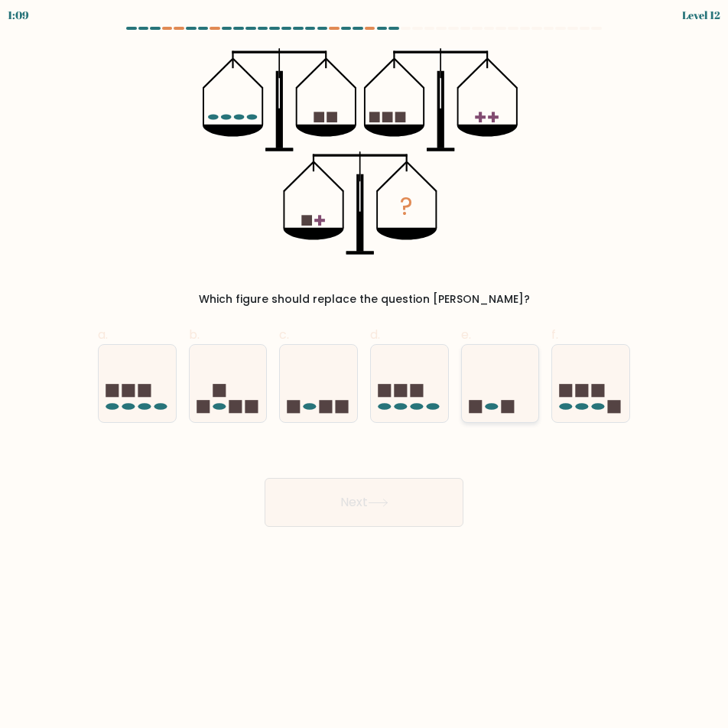
click at [496, 421] on div at bounding box center [500, 383] width 79 height 79
click at [365, 374] on input "e." at bounding box center [364, 369] width 1 height 10
radio input "true"
click at [441, 515] on button "Next" at bounding box center [364, 502] width 199 height 49
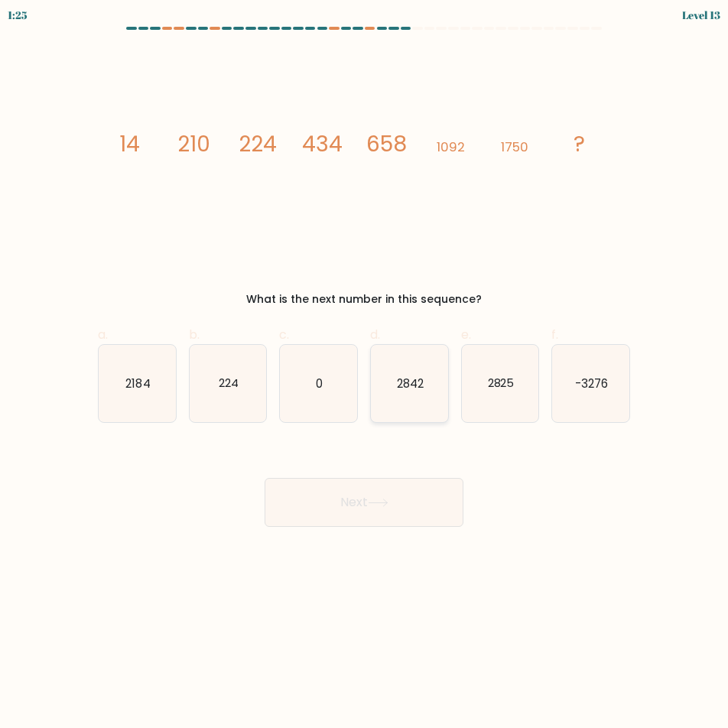
click at [387, 388] on icon "2842" at bounding box center [409, 383] width 77 height 77
click at [365, 374] on input "d. 2842" at bounding box center [364, 369] width 1 height 10
radio input "true"
click at [389, 509] on button "Next" at bounding box center [364, 502] width 199 height 49
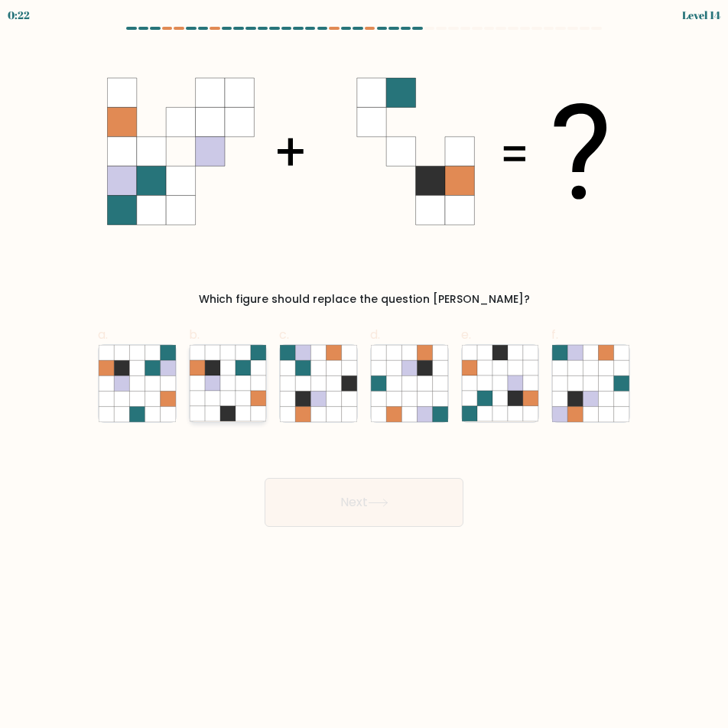
click at [197, 375] on icon at bounding box center [197, 367] width 15 height 15
click at [364, 374] on input "b." at bounding box center [364, 369] width 1 height 10
radio input "true"
click at [348, 518] on button "Next" at bounding box center [364, 502] width 199 height 49
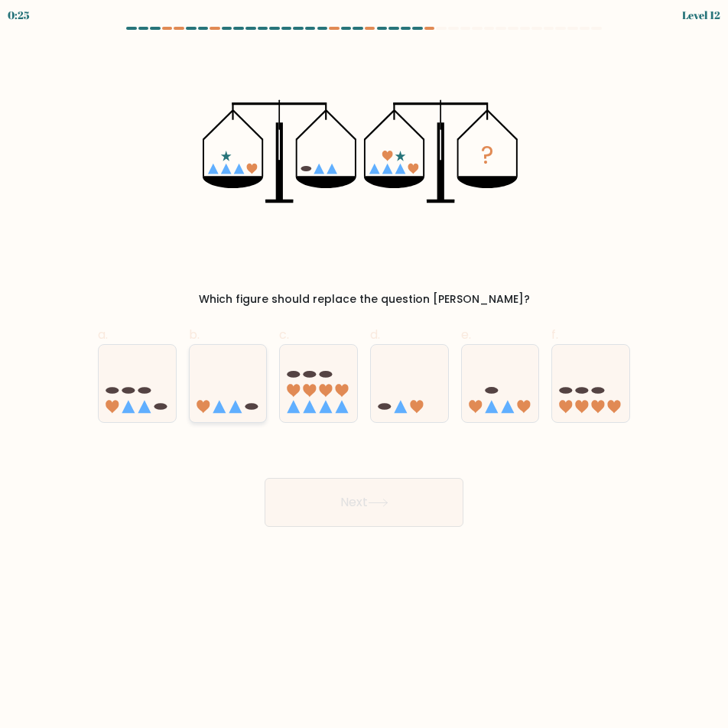
click at [212, 409] on icon at bounding box center [228, 383] width 77 height 63
click at [364, 374] on input "b." at bounding box center [364, 369] width 1 height 10
radio input "true"
click at [389, 525] on button "Next" at bounding box center [364, 502] width 199 height 49
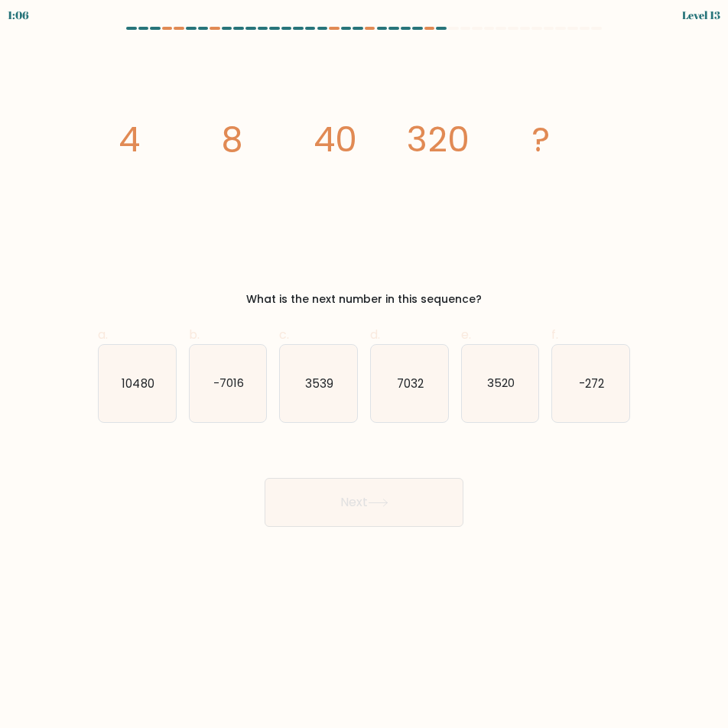
click at [561, 613] on body "1:06 Level 13" at bounding box center [364, 364] width 728 height 728
click at [120, 375] on icon "10480" at bounding box center [137, 383] width 77 height 77
click at [364, 374] on input "a. 10480" at bounding box center [364, 369] width 1 height 10
radio input "true"
click at [392, 512] on button "Next" at bounding box center [364, 502] width 199 height 49
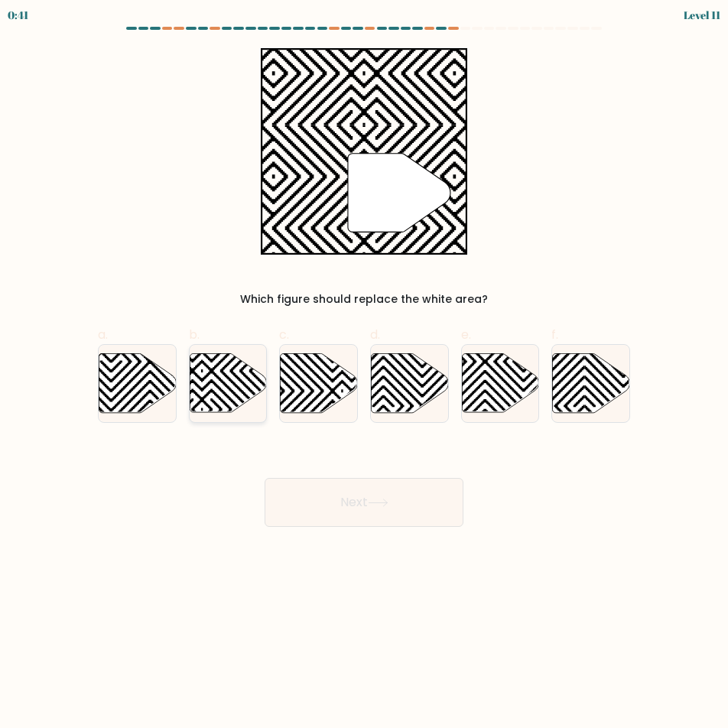
click at [226, 394] on icon at bounding box center [201, 409] width 155 height 155
click at [364, 374] on input "b." at bounding box center [364, 369] width 1 height 10
radio input "true"
click at [351, 526] on button "Next" at bounding box center [364, 502] width 199 height 49
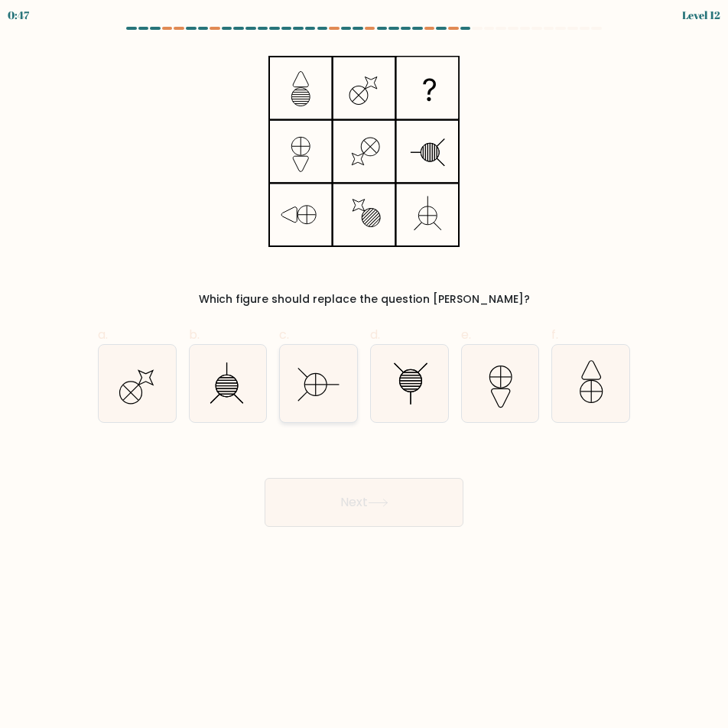
click at [297, 360] on icon at bounding box center [318, 383] width 77 height 77
click at [364, 364] on input "c." at bounding box center [364, 369] width 1 height 10
radio input "true"
click at [432, 502] on button "Next" at bounding box center [364, 502] width 199 height 49
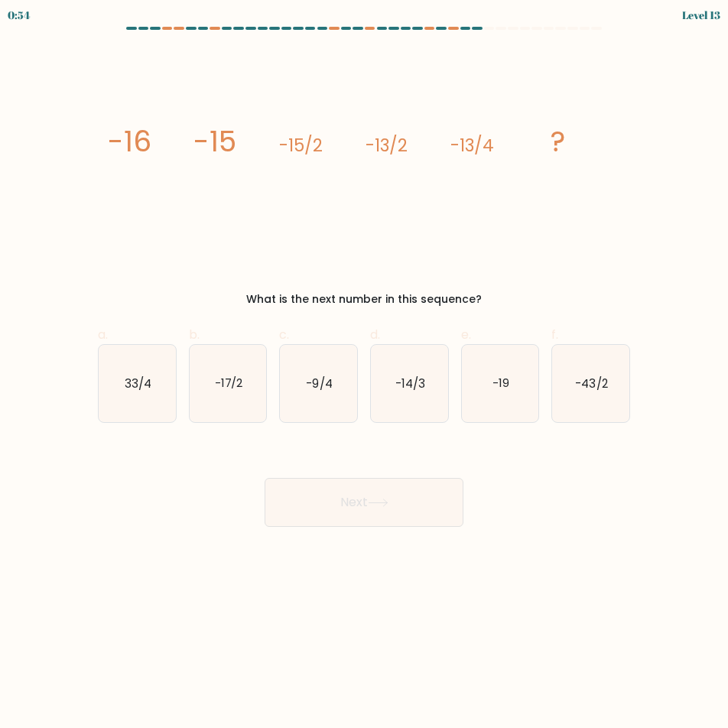
click at [132, 343] on label "a. 33/4" at bounding box center [137, 374] width 79 height 97
click at [364, 364] on input "a. 33/4" at bounding box center [364, 369] width 1 height 10
radio input "true"
click at [346, 531] on body "0:53 Level 13" at bounding box center [364, 364] width 728 height 728
click at [333, 515] on button "Next" at bounding box center [364, 502] width 199 height 49
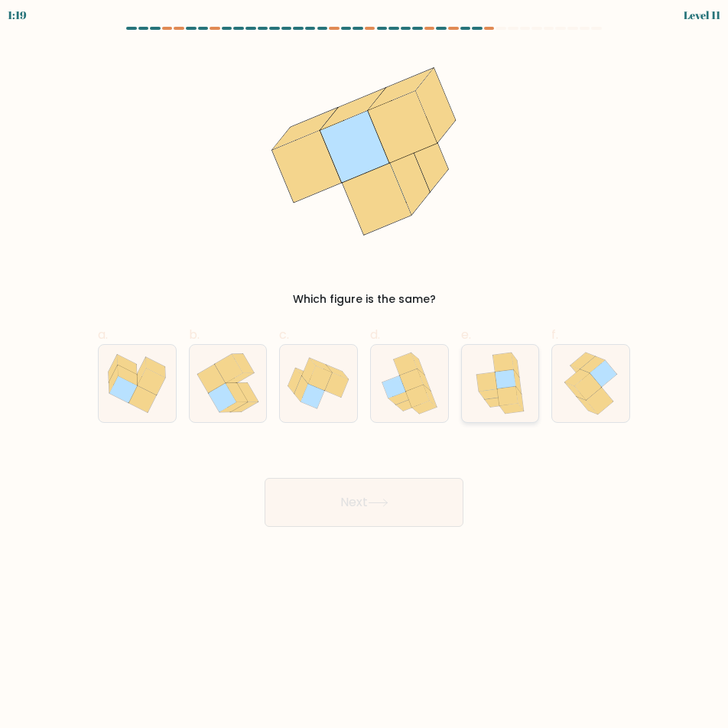
click at [492, 379] on icon at bounding box center [486, 381] width 21 height 19
click at [365, 374] on input "e." at bounding box center [364, 369] width 1 height 10
radio input "true"
click at [418, 480] on button "Next" at bounding box center [364, 502] width 199 height 49
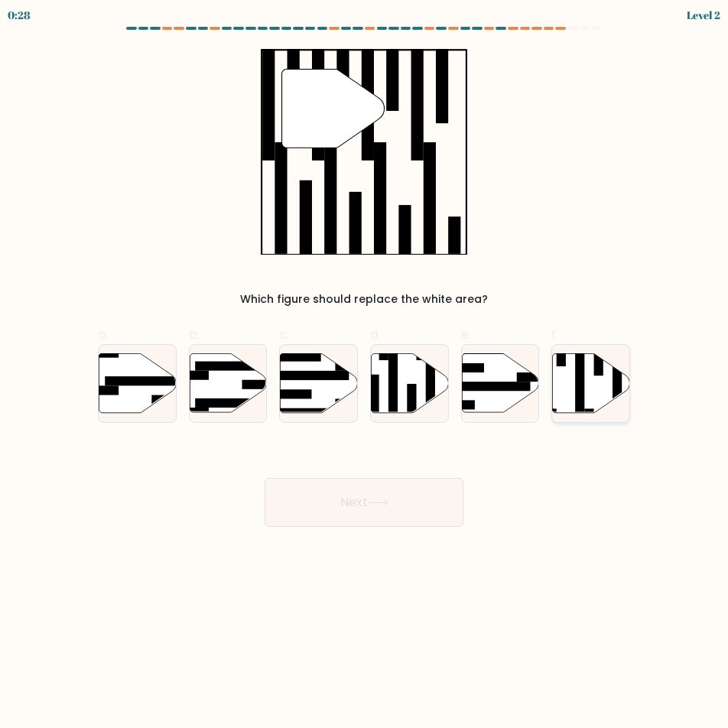
click at [580, 376] on rect at bounding box center [579, 380] width 9 height 84
click at [365, 374] on input "f." at bounding box center [364, 369] width 1 height 10
radio input "true"
click at [375, 511] on button "Next" at bounding box center [364, 502] width 199 height 49
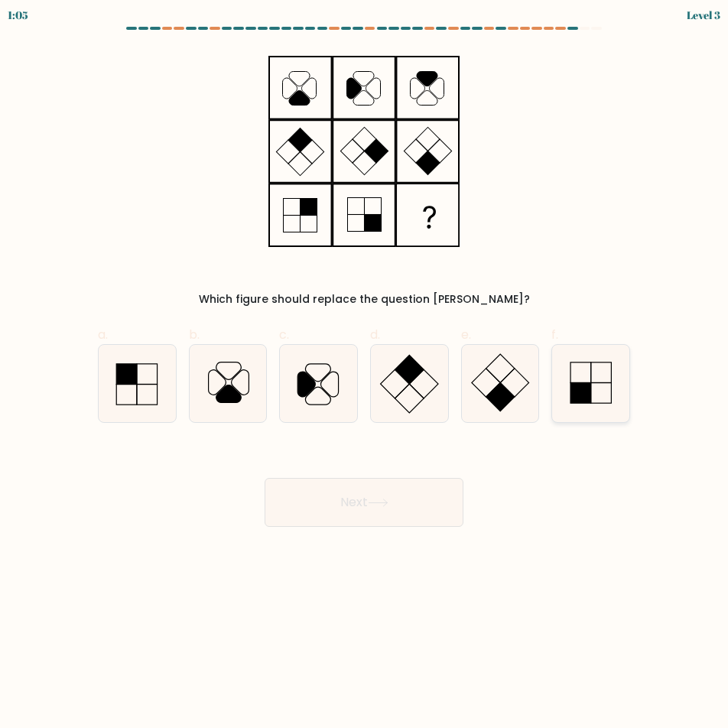
click at [575, 410] on icon at bounding box center [590, 383] width 77 height 77
click at [365, 374] on input "f." at bounding box center [364, 369] width 1 height 10
radio input "true"
click at [343, 512] on button "Next" at bounding box center [364, 502] width 199 height 49
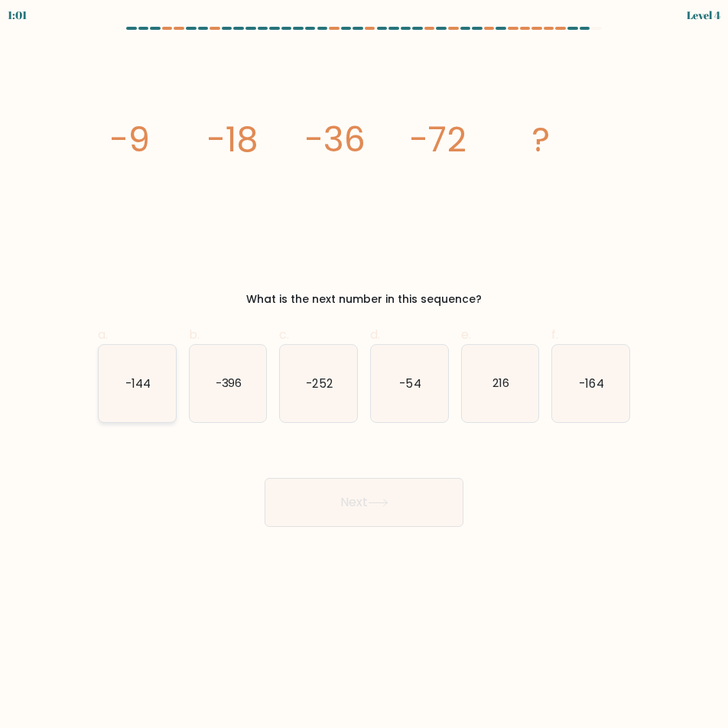
click at [126, 386] on text "-144" at bounding box center [137, 383] width 25 height 16
click at [364, 374] on input "a. -144" at bounding box center [364, 369] width 1 height 10
radio input "true"
click at [395, 530] on body "1:01 Level 4" at bounding box center [364, 364] width 728 height 728
click at [390, 515] on button "Next" at bounding box center [364, 502] width 199 height 49
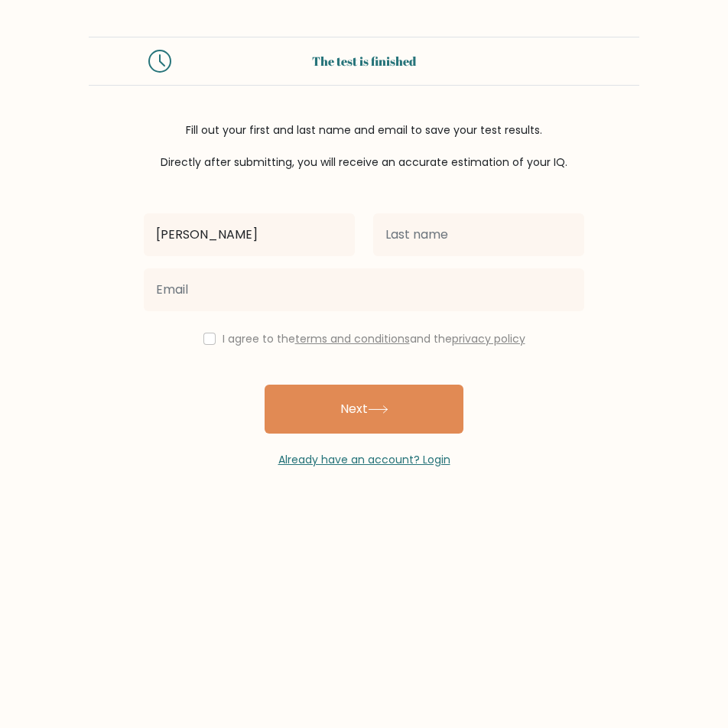
type input "[PERSON_NAME]"
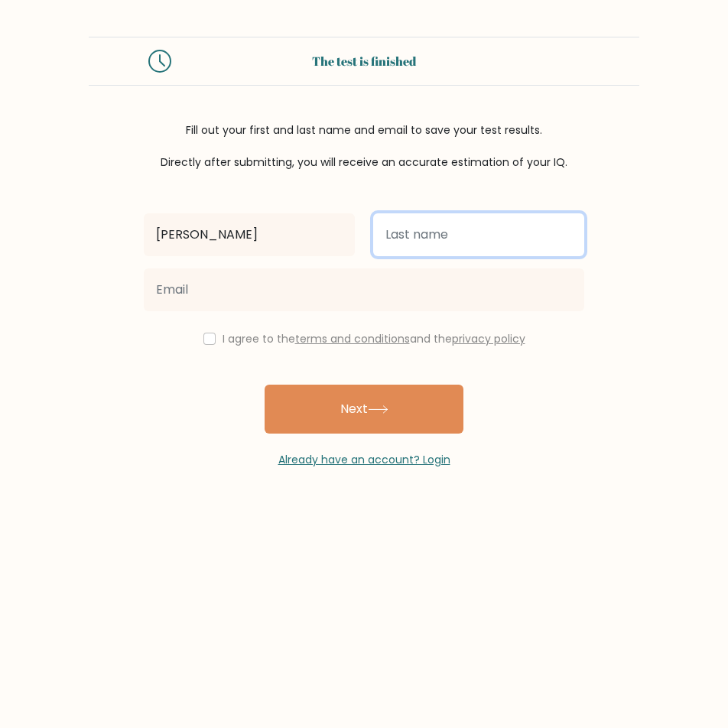
click at [448, 245] on input "text" at bounding box center [478, 234] width 211 height 43
type input "N"
type input "Barrato"
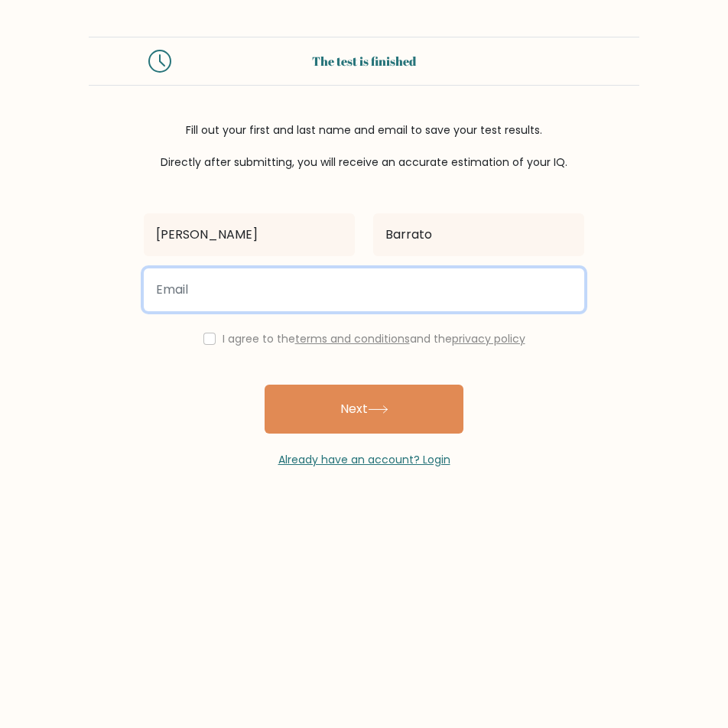
click at [421, 285] on input "email" at bounding box center [364, 289] width 440 height 43
type input "[EMAIL_ADDRESS][DOMAIN_NAME]"
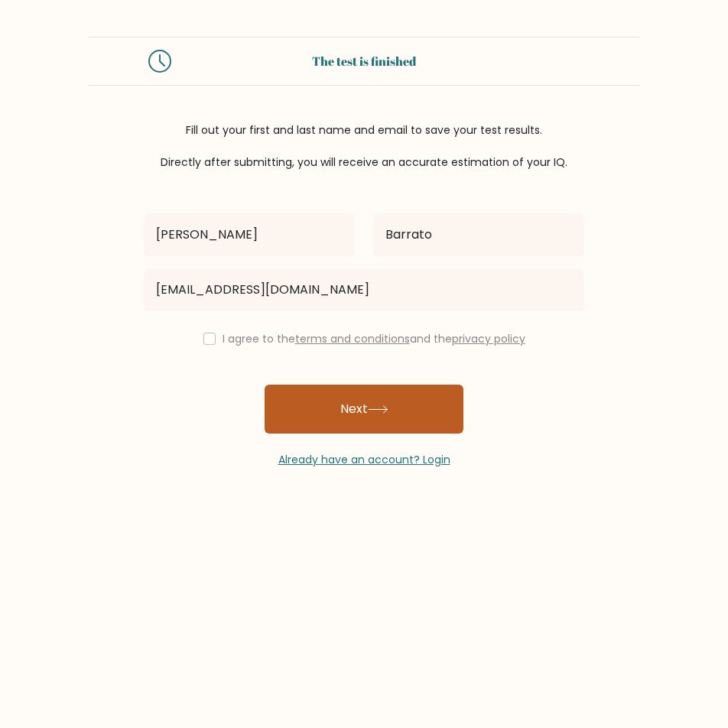
click at [387, 406] on icon at bounding box center [378, 409] width 18 height 7
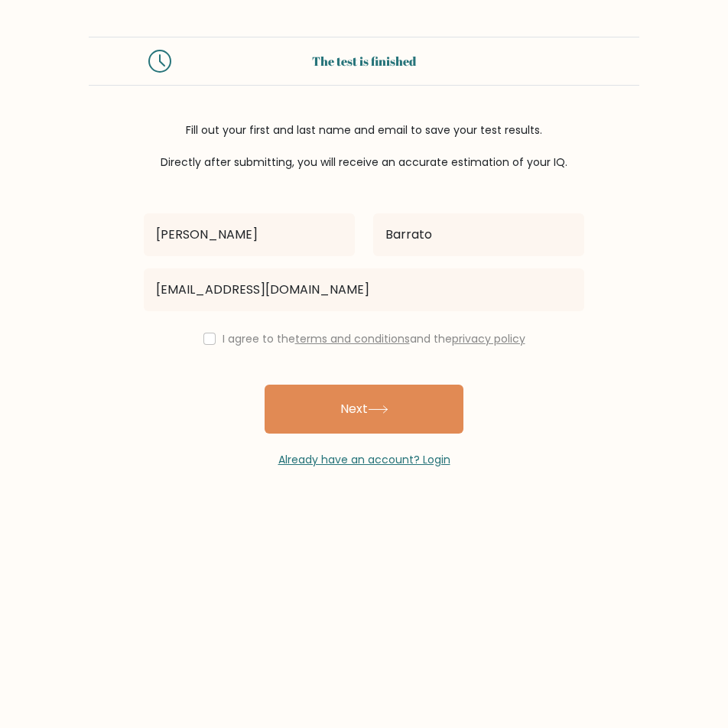
click at [206, 332] on div "I agree to the terms and conditions and the privacy policy" at bounding box center [364, 339] width 459 height 18
click at [205, 337] on input "checkbox" at bounding box center [209, 339] width 12 height 12
checkbox input "true"
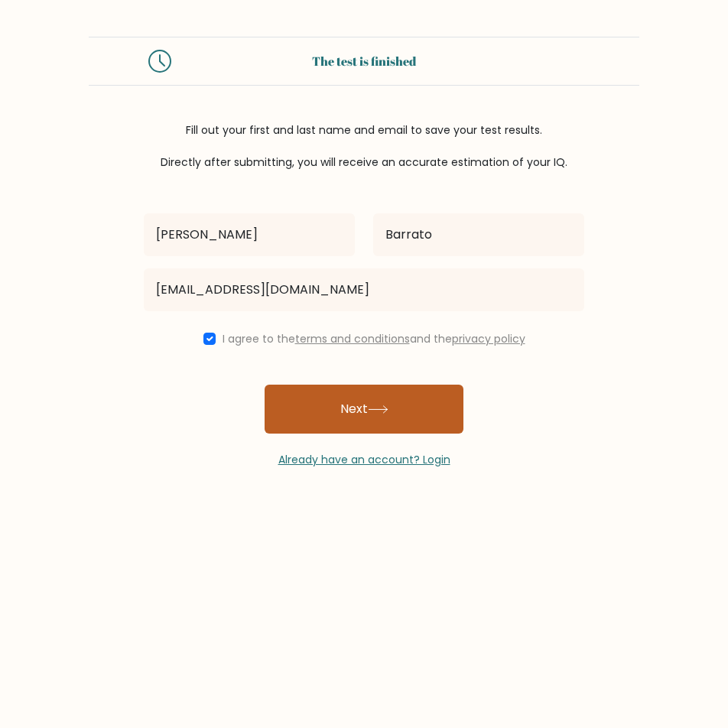
click at [329, 394] on button "Next" at bounding box center [364, 409] width 199 height 49
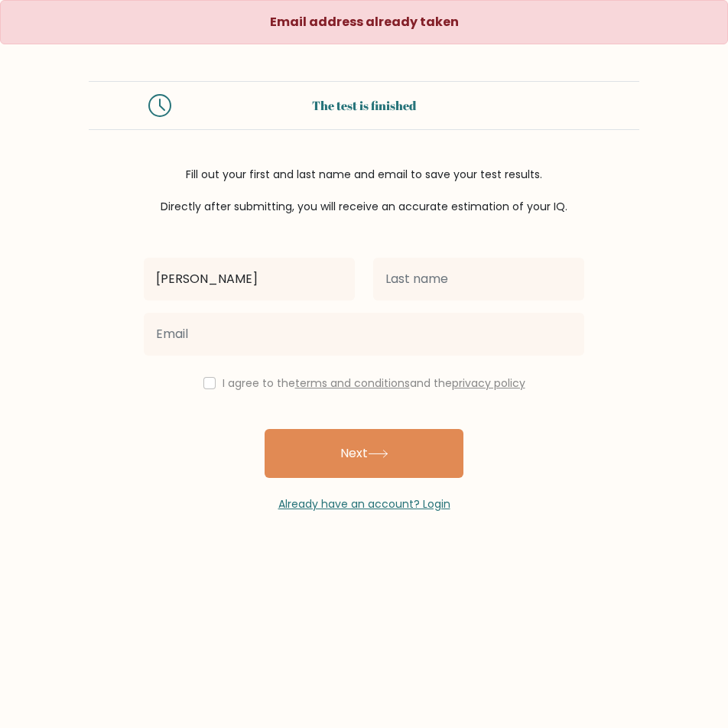
type input "[PERSON_NAME]"
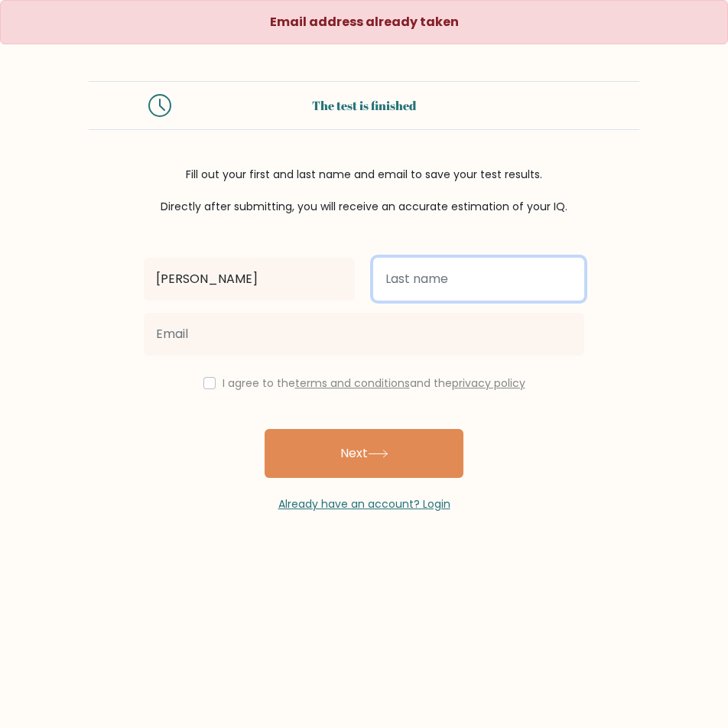
click at [414, 275] on input "text" at bounding box center [478, 279] width 211 height 43
type input "Barrato"
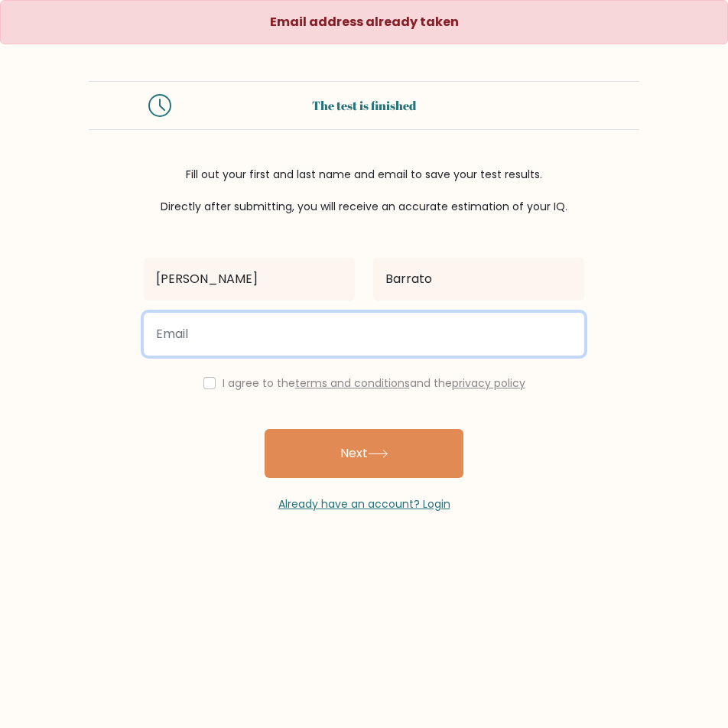
click at [410, 319] on input "email" at bounding box center [364, 334] width 440 height 43
click at [227, 338] on input "[EMAIL_ADDRESS][DOMAIN_NAME]" at bounding box center [364, 334] width 440 height 43
type input "[EMAIL_ADDRESS][DOMAIN_NAME]"
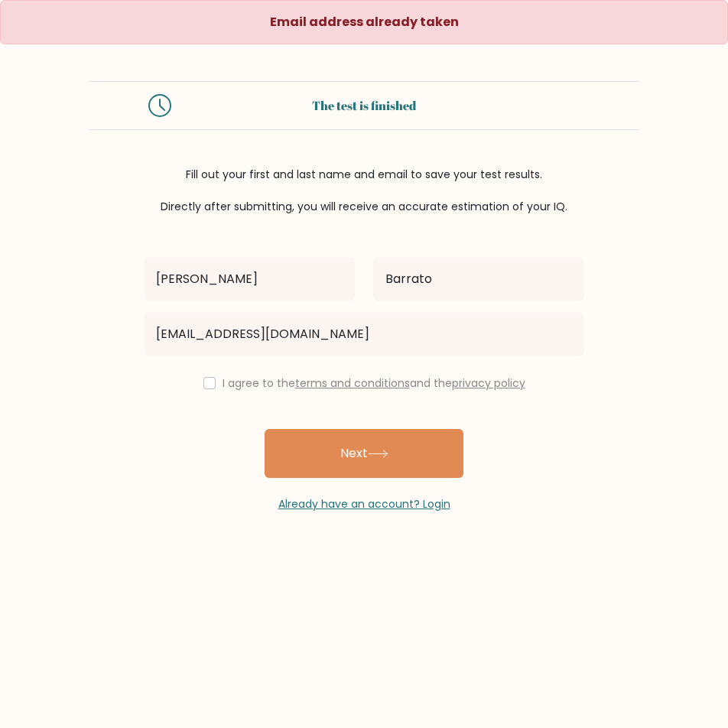
click at [203, 376] on div "I agree to the terms and conditions and the privacy policy" at bounding box center [364, 383] width 459 height 18
click at [210, 385] on input "checkbox" at bounding box center [209, 383] width 12 height 12
checkbox input "true"
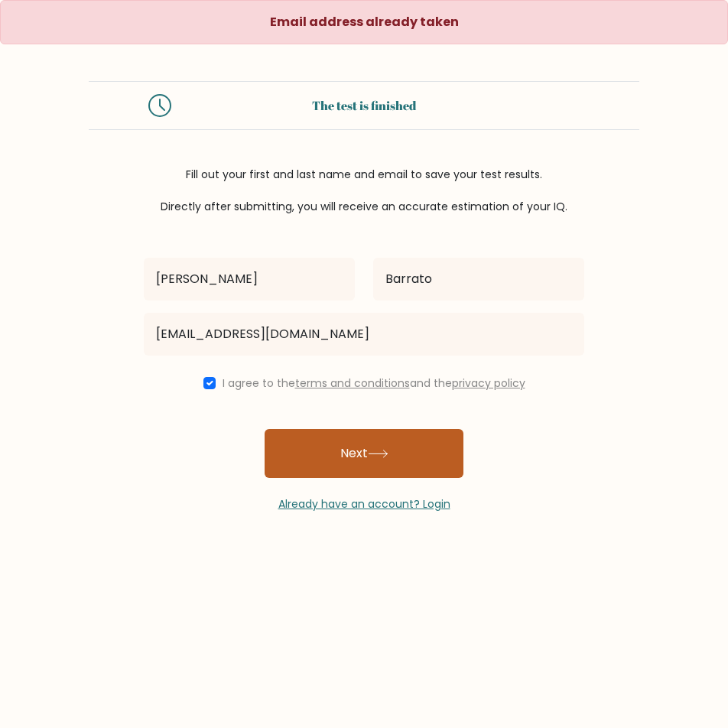
click at [305, 434] on button "Next" at bounding box center [364, 453] width 199 height 49
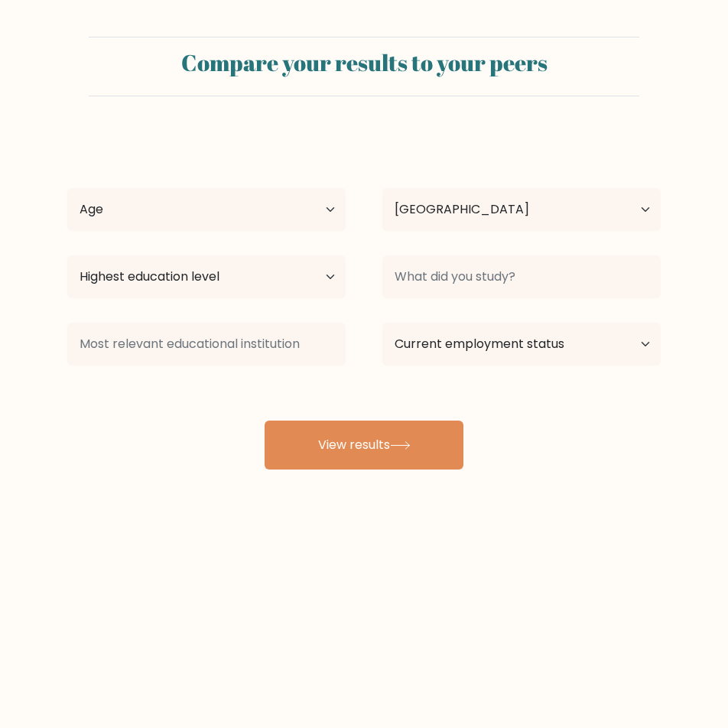
select select "PH"
click at [242, 195] on select "Age Under [DEMOGRAPHIC_DATA] [DEMOGRAPHIC_DATA] [DEMOGRAPHIC_DATA] [DEMOGRAPHIC…" at bounding box center [206, 209] width 278 height 43
select select "25_34"
click at [67, 188] on select "Age Under [DEMOGRAPHIC_DATA] [DEMOGRAPHIC_DATA] [DEMOGRAPHIC_DATA] [DEMOGRAPHIC…" at bounding box center [206, 209] width 278 height 43
click at [288, 280] on select "Highest education level No schooling Primary Lower Secondary Upper Secondary Oc…" at bounding box center [206, 276] width 278 height 43
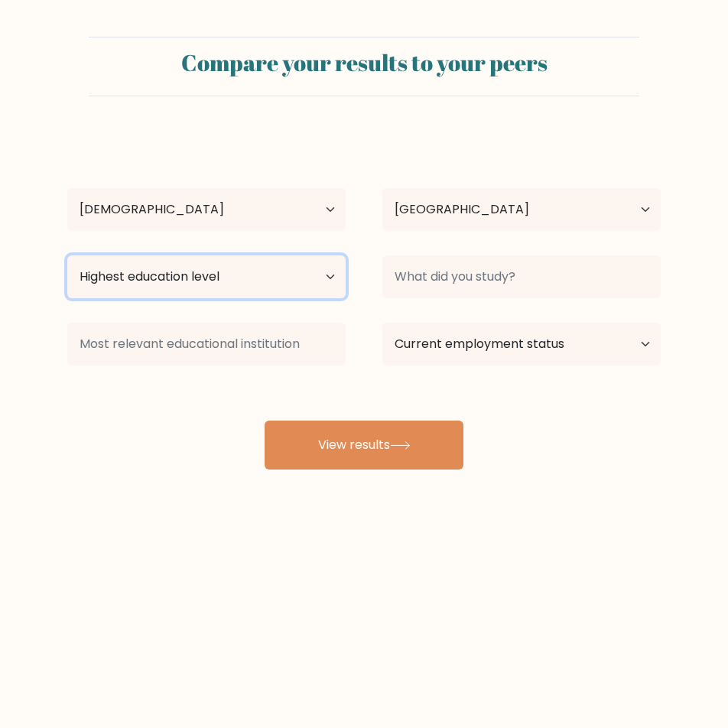
select select "bachelors_degree"
click at [67, 255] on select "Highest education level No schooling Primary Lower Secondary Upper Secondary Oc…" at bounding box center [206, 276] width 278 height 43
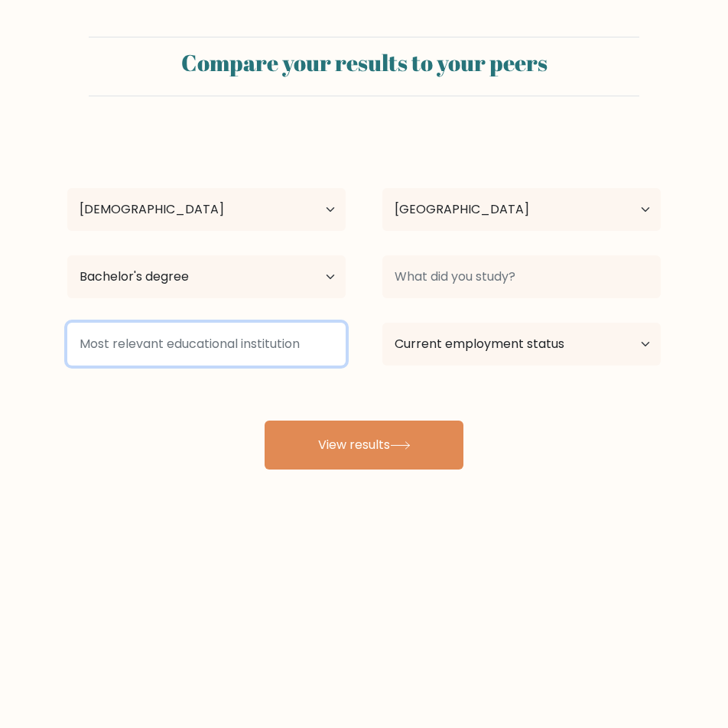
click at [317, 349] on input at bounding box center [206, 344] width 278 height 43
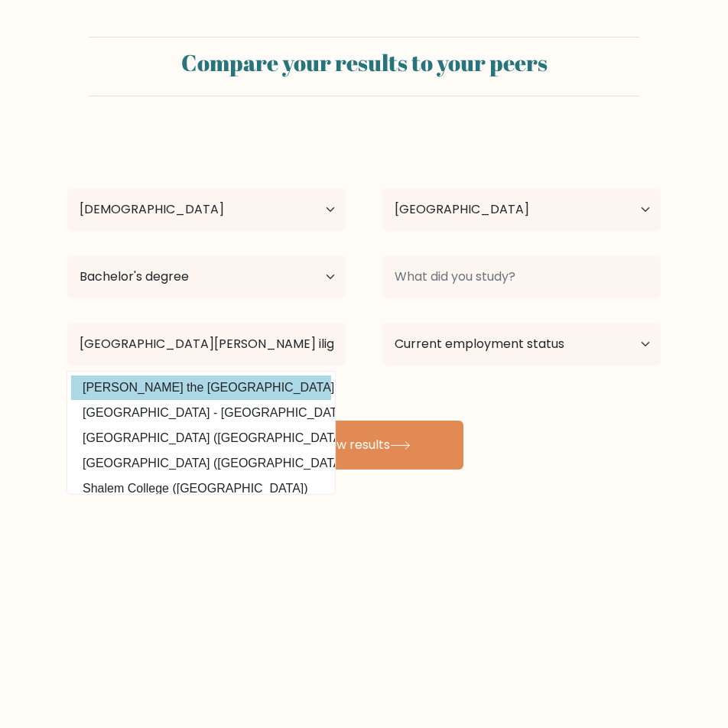
click at [247, 398] on option "[PERSON_NAME] the [GEOGRAPHIC_DATA] ([GEOGRAPHIC_DATA])" at bounding box center [201, 387] width 260 height 24
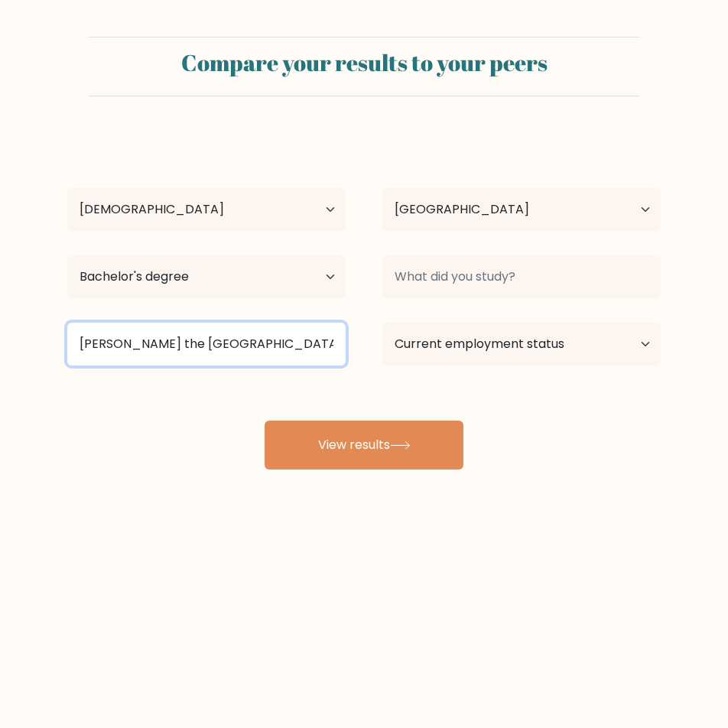
click at [226, 332] on input "[PERSON_NAME] the [GEOGRAPHIC_DATA]" at bounding box center [206, 344] width 278 height 43
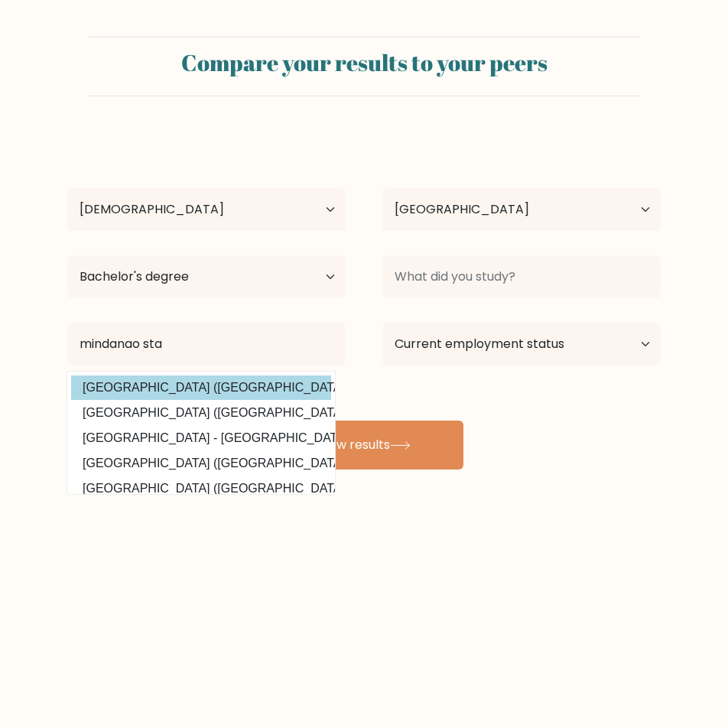
click at [236, 376] on option "[GEOGRAPHIC_DATA] ([GEOGRAPHIC_DATA])" at bounding box center [201, 387] width 260 height 24
type input "[GEOGRAPHIC_DATA]"
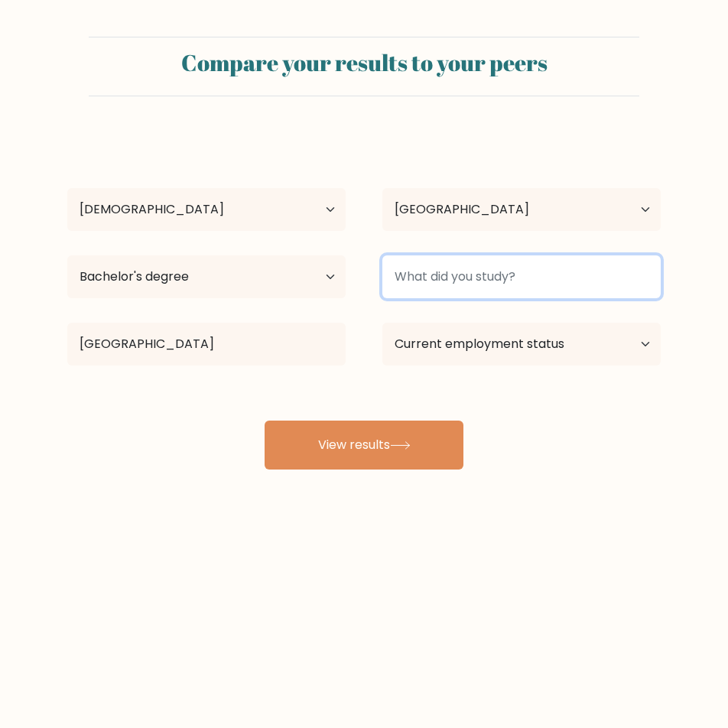
click at [465, 284] on input at bounding box center [521, 276] width 278 height 43
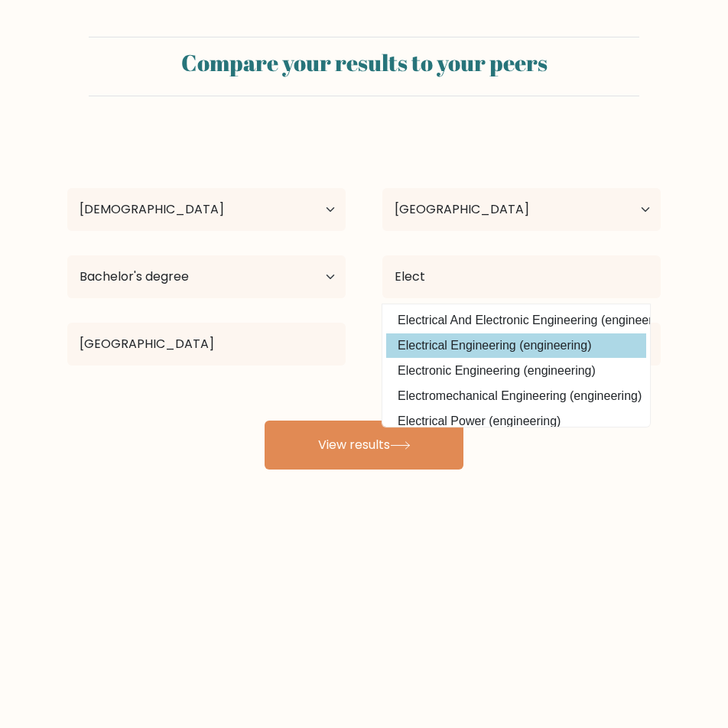
click at [544, 347] on option "Electrical Engineering (engineering)" at bounding box center [516, 345] width 260 height 24
type input "Electrical Engineering"
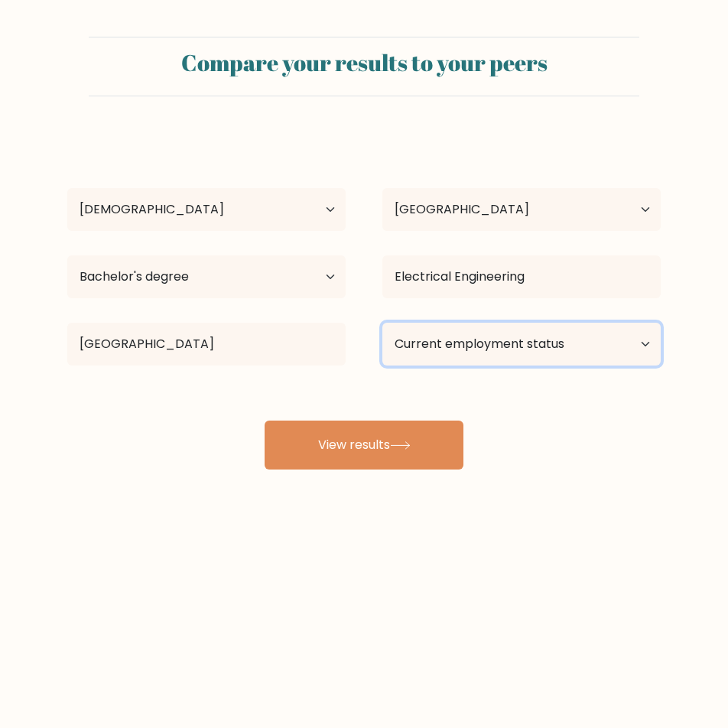
click at [508, 348] on select "Current employment status Employed Student Retired Other / prefer not to answer" at bounding box center [521, 344] width 278 height 43
select select "other"
click at [382, 323] on select "Current employment status Employed Student Retired Other / prefer not to answer" at bounding box center [521, 344] width 278 height 43
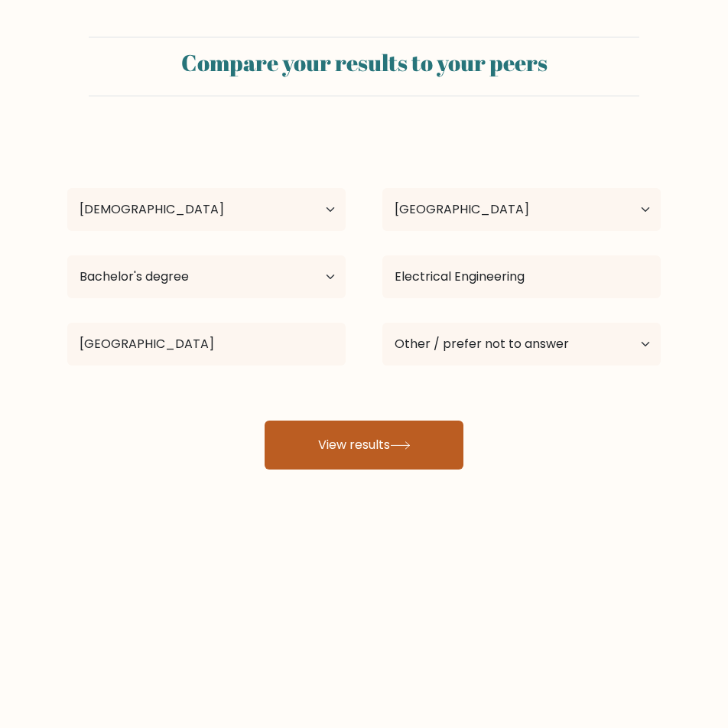
click at [404, 437] on button "View results" at bounding box center [364, 445] width 199 height 49
